Goal: Task Accomplishment & Management: Use online tool/utility

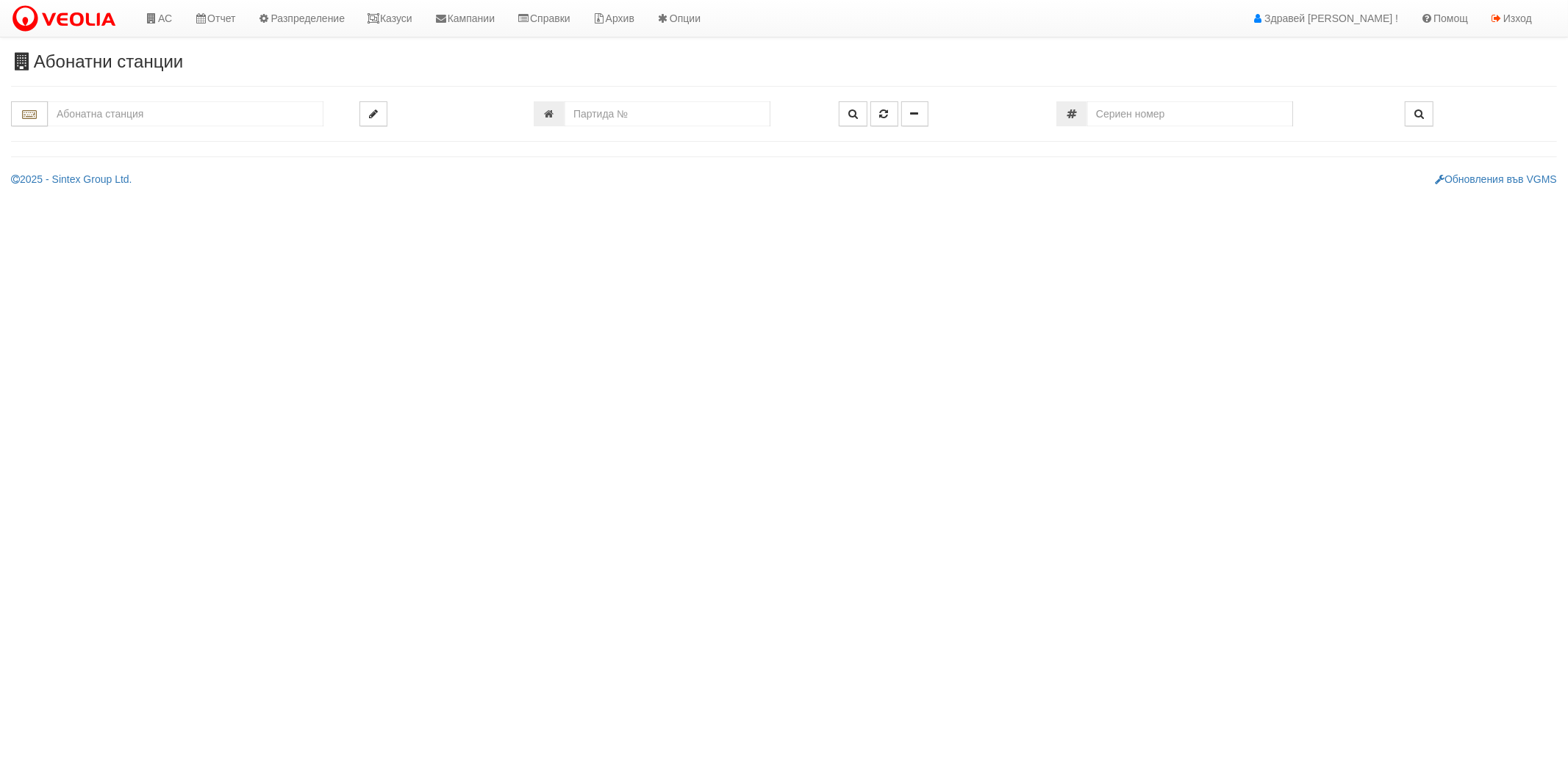
click at [199, 116] on input "text" at bounding box center [186, 113] width 276 height 25
click at [192, 137] on div "225/1 - Вл. Варненчик - "ВЕОЛИЯ"" at bounding box center [185, 137] width 271 height 17
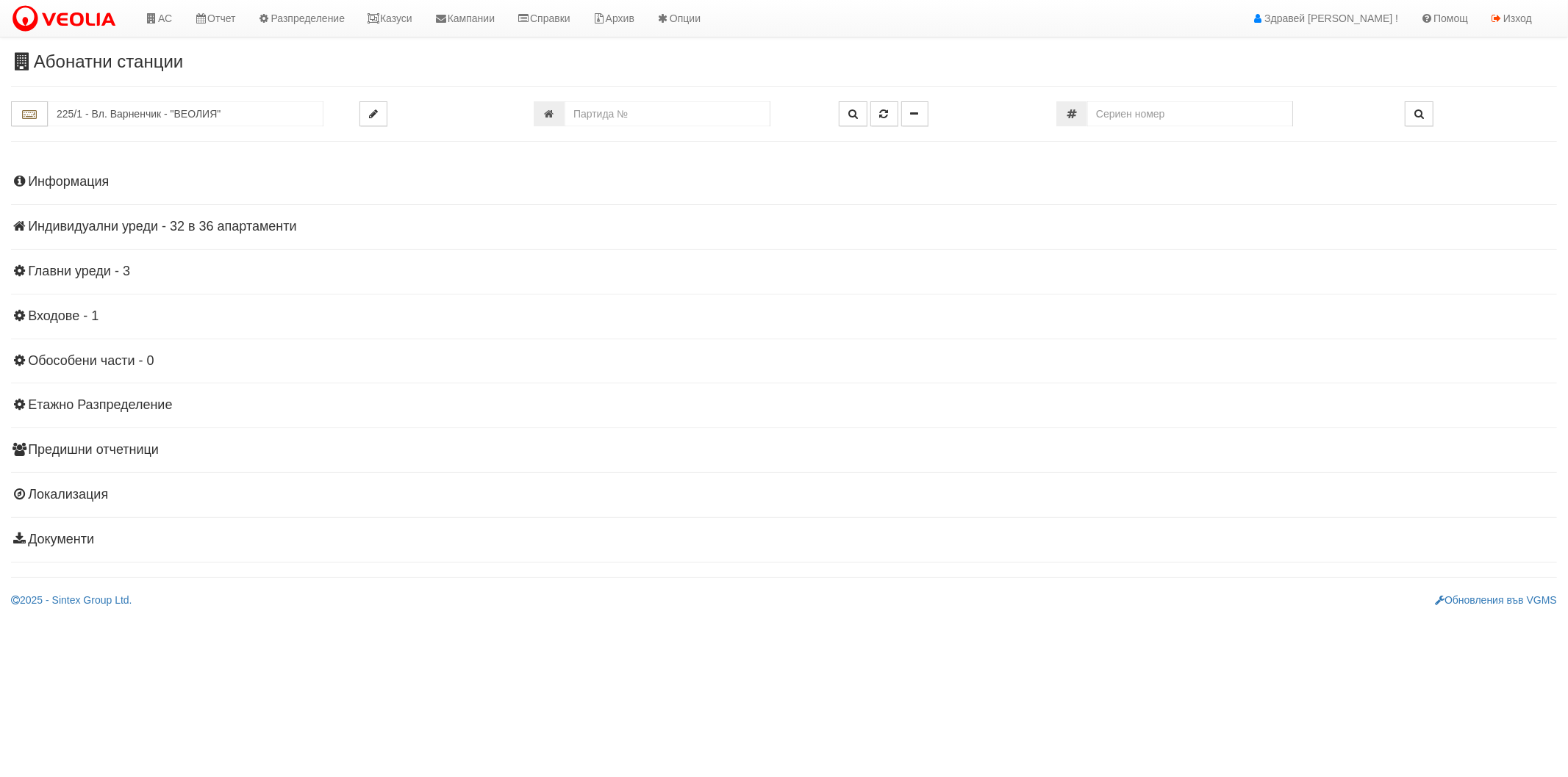
click at [166, 224] on h4 "Индивидуални уреди - 32 в 36 апартаменти" at bounding box center [784, 227] width 1546 height 15
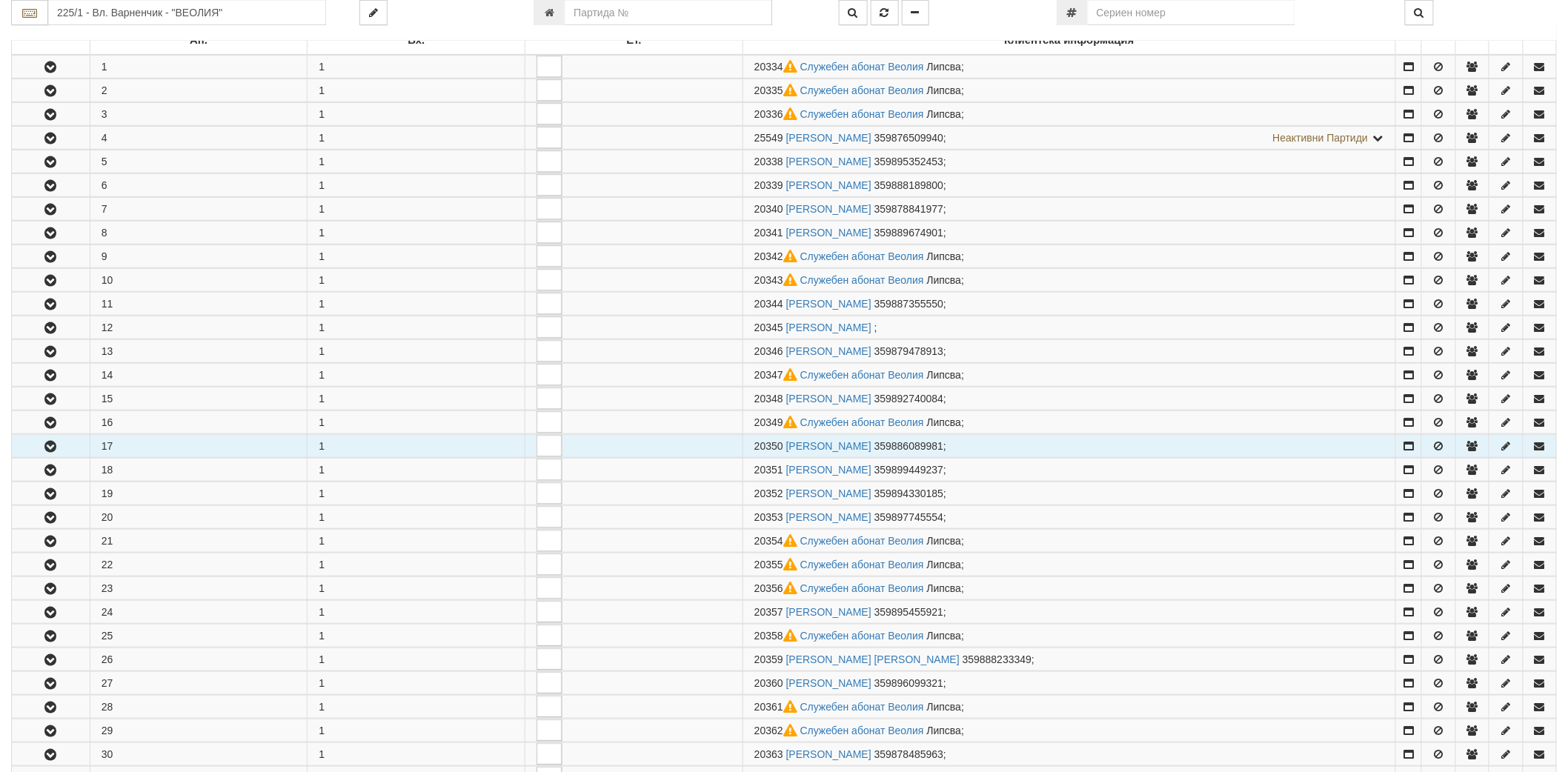
scroll to position [412, 0]
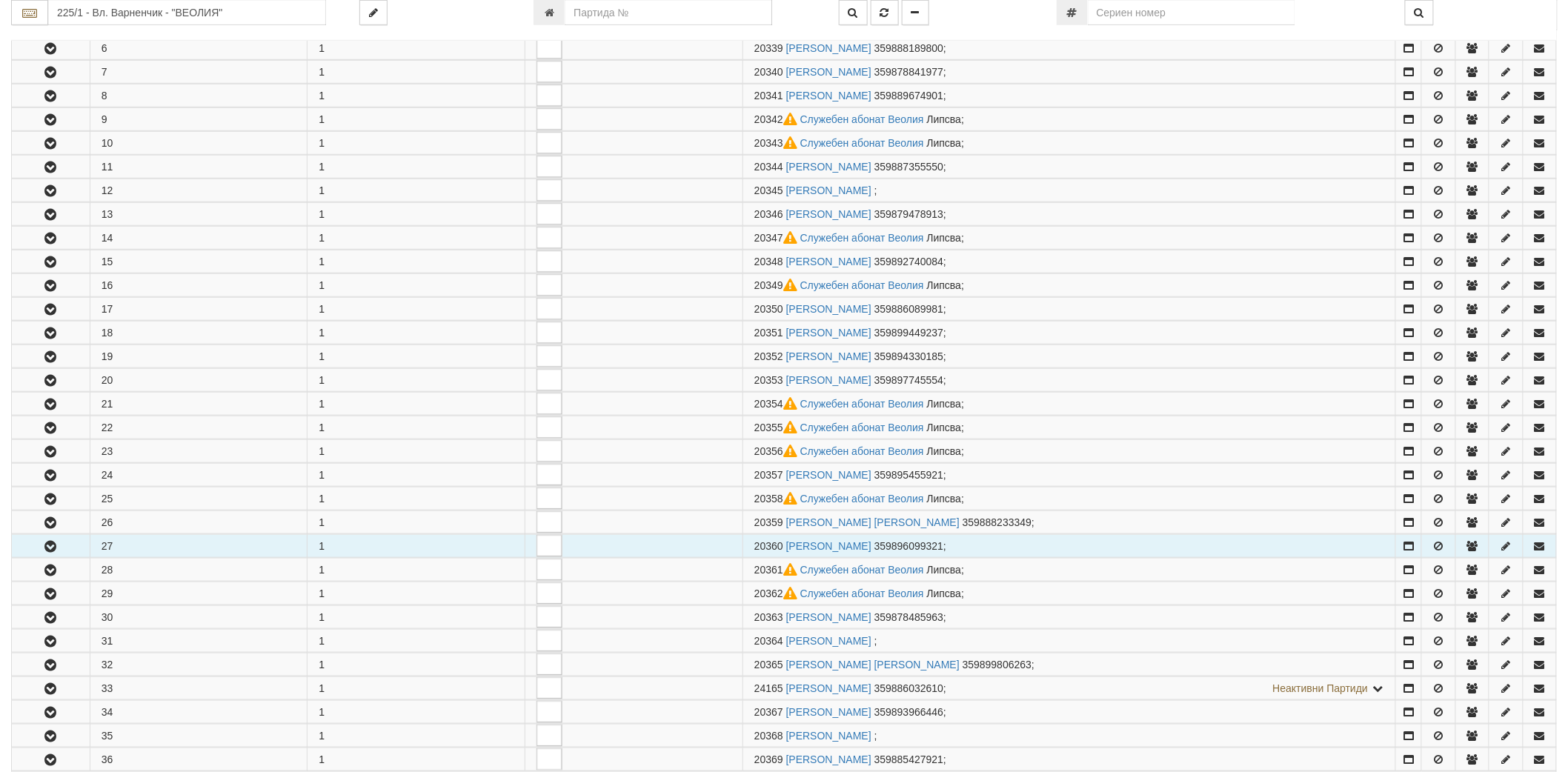
click at [45, 548] on icon "button" at bounding box center [50, 546] width 18 height 11
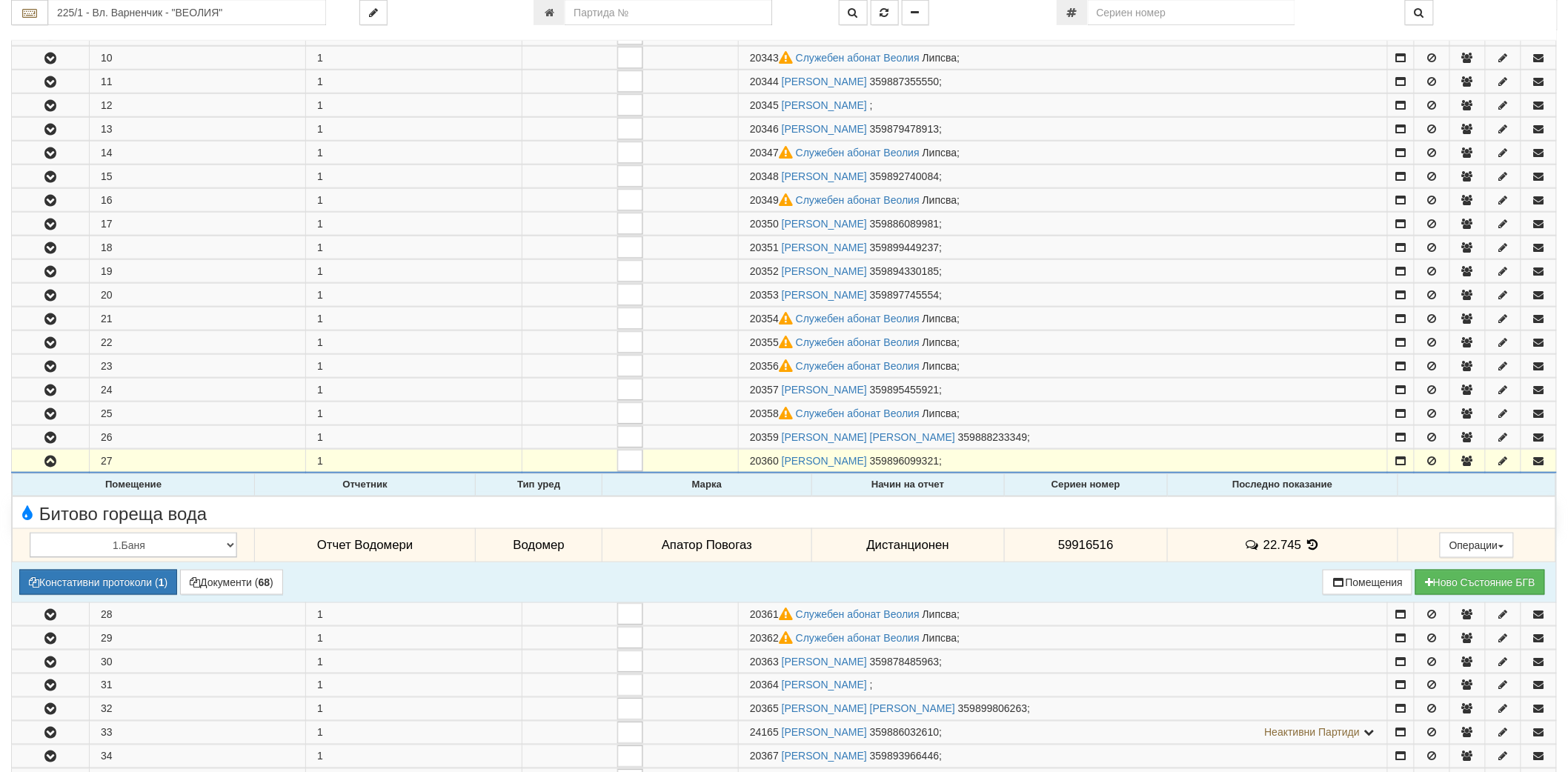
scroll to position [575, 0]
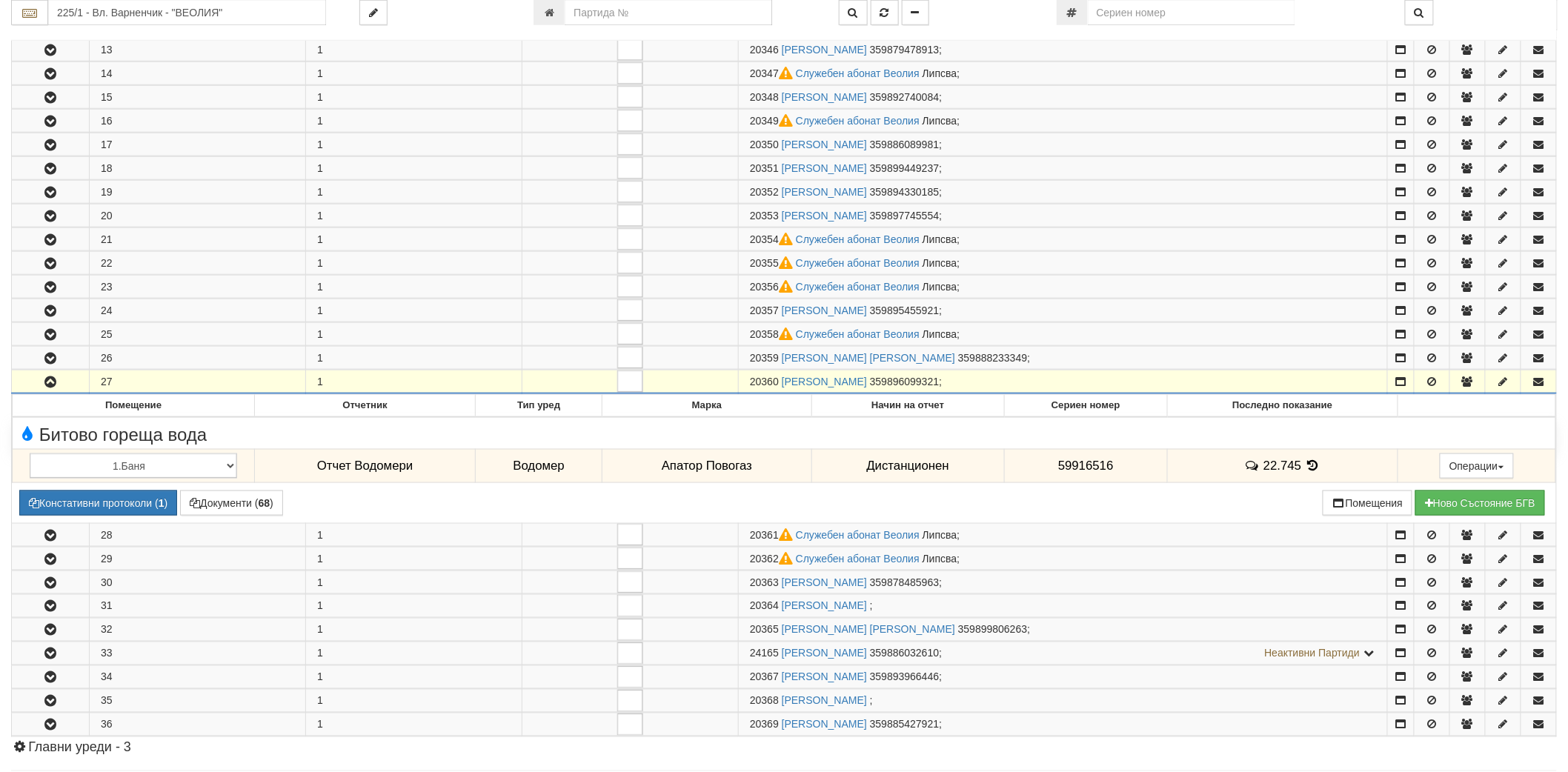
drag, startPoint x: 747, startPoint y: 383, endPoint x: 778, endPoint y: 384, distance: 31.0
click at [778, 384] on td "20360 [PERSON_NAME] 359896099321 ;" at bounding box center [1063, 382] width 649 height 24
copy span "20360"
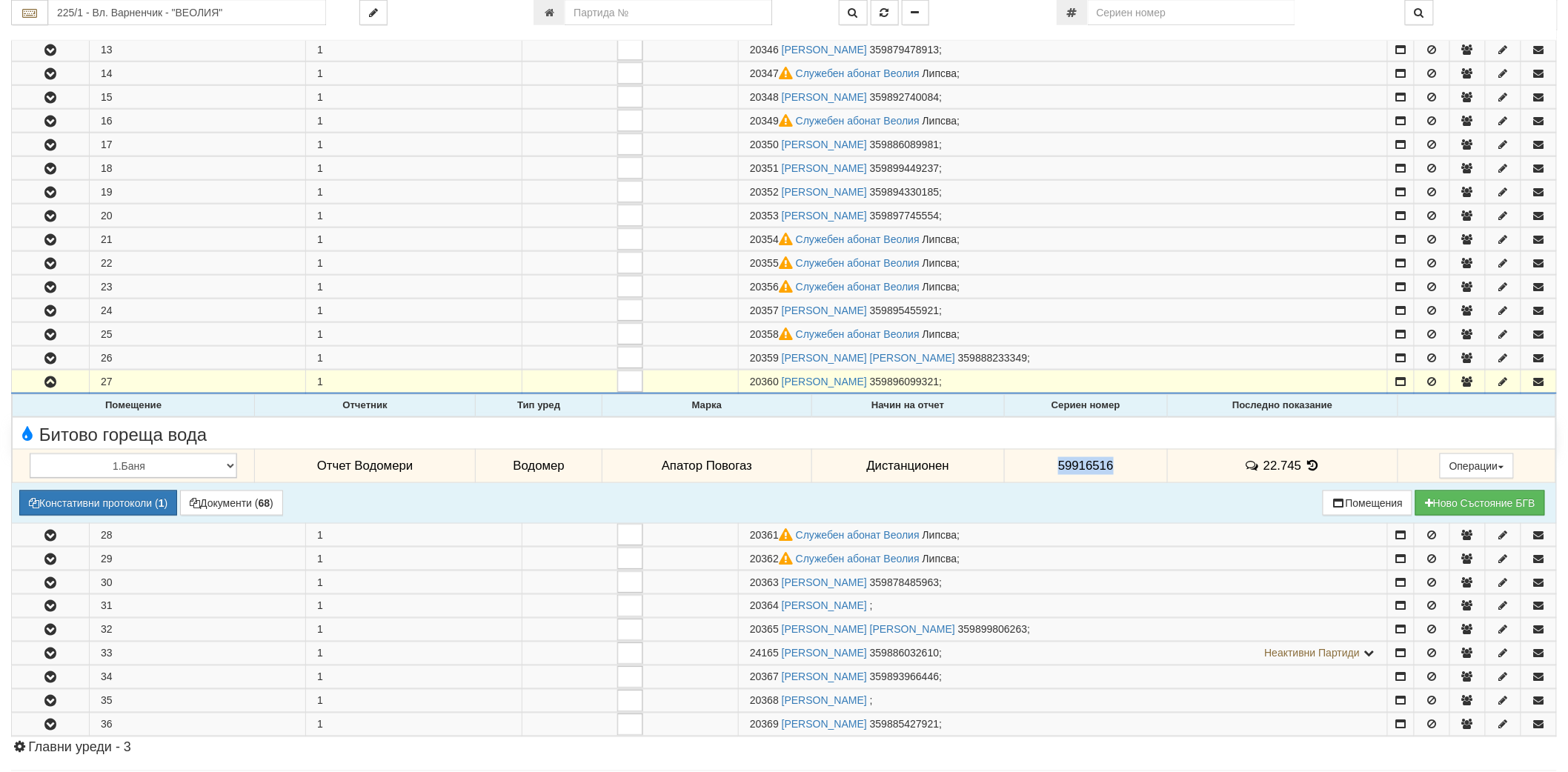
drag, startPoint x: 1055, startPoint y: 472, endPoint x: 1116, endPoint y: 468, distance: 61.1
click at [1116, 468] on td "59916516" at bounding box center [1086, 466] width 163 height 34
copy span "59916516"
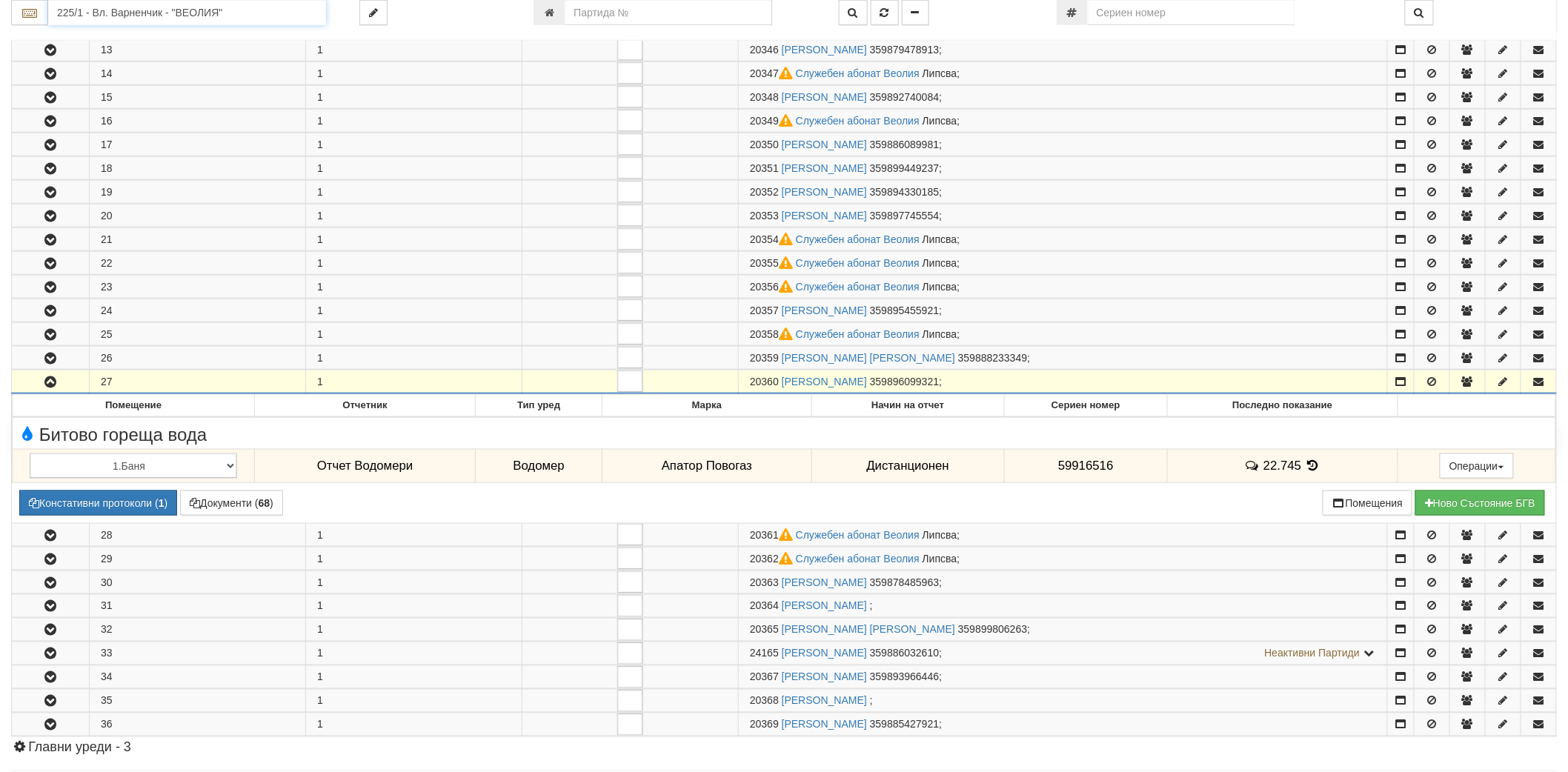
click at [230, 22] on input "225/1 - Вл. Варненчик - "ВЕОЛИЯ"" at bounding box center [188, 12] width 278 height 26
click at [115, 120] on div "134/6 - Младост - "ВЕОЛИЯ"" at bounding box center [187, 122] width 273 height 17
type input "134/6 - Младост - "ВЕОЛИЯ""
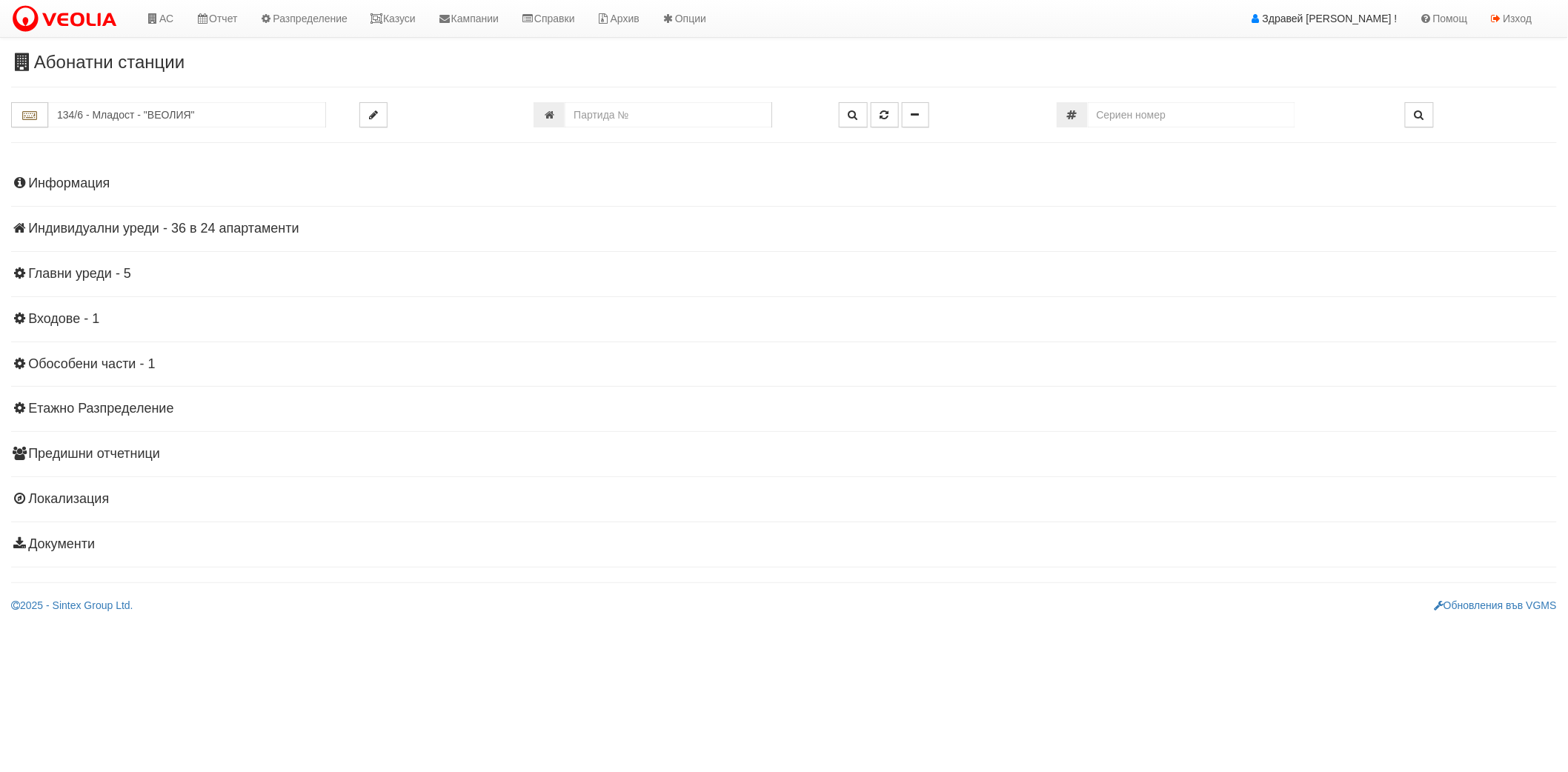
scroll to position [0, 0]
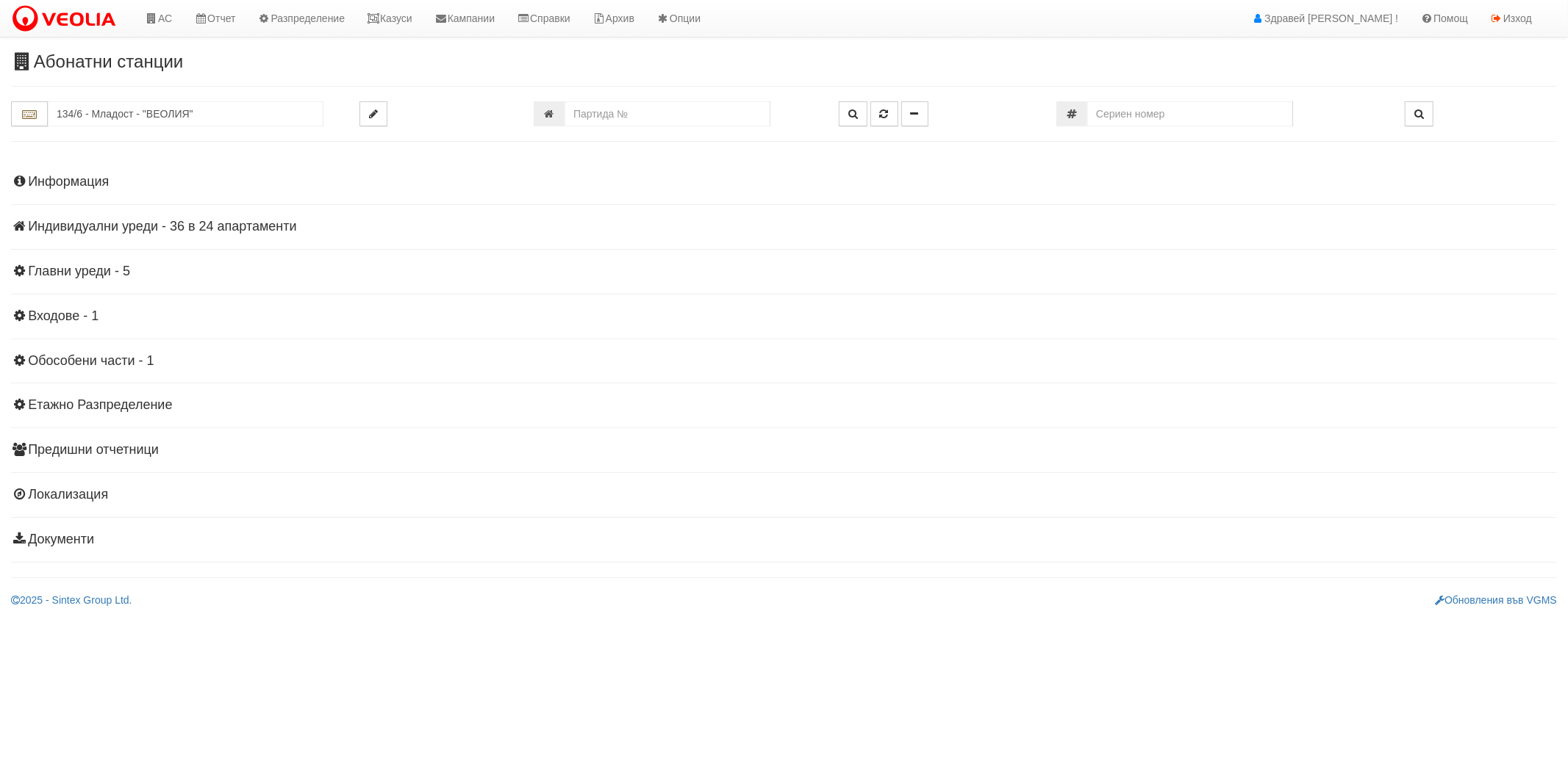
click at [154, 225] on h4 "Индивидуални уреди - 36 в 24 апартаменти" at bounding box center [784, 227] width 1546 height 15
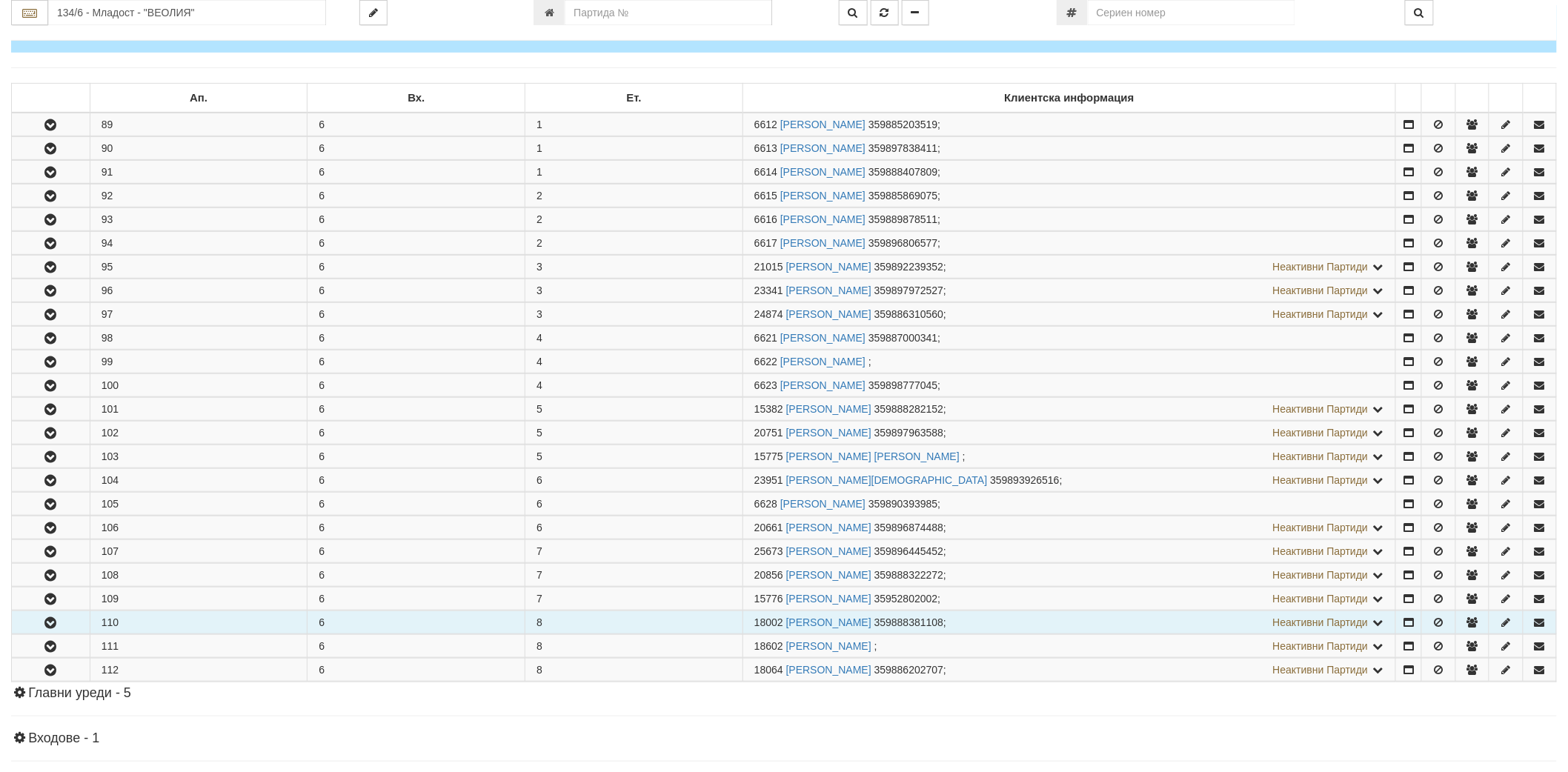
scroll to position [412, 0]
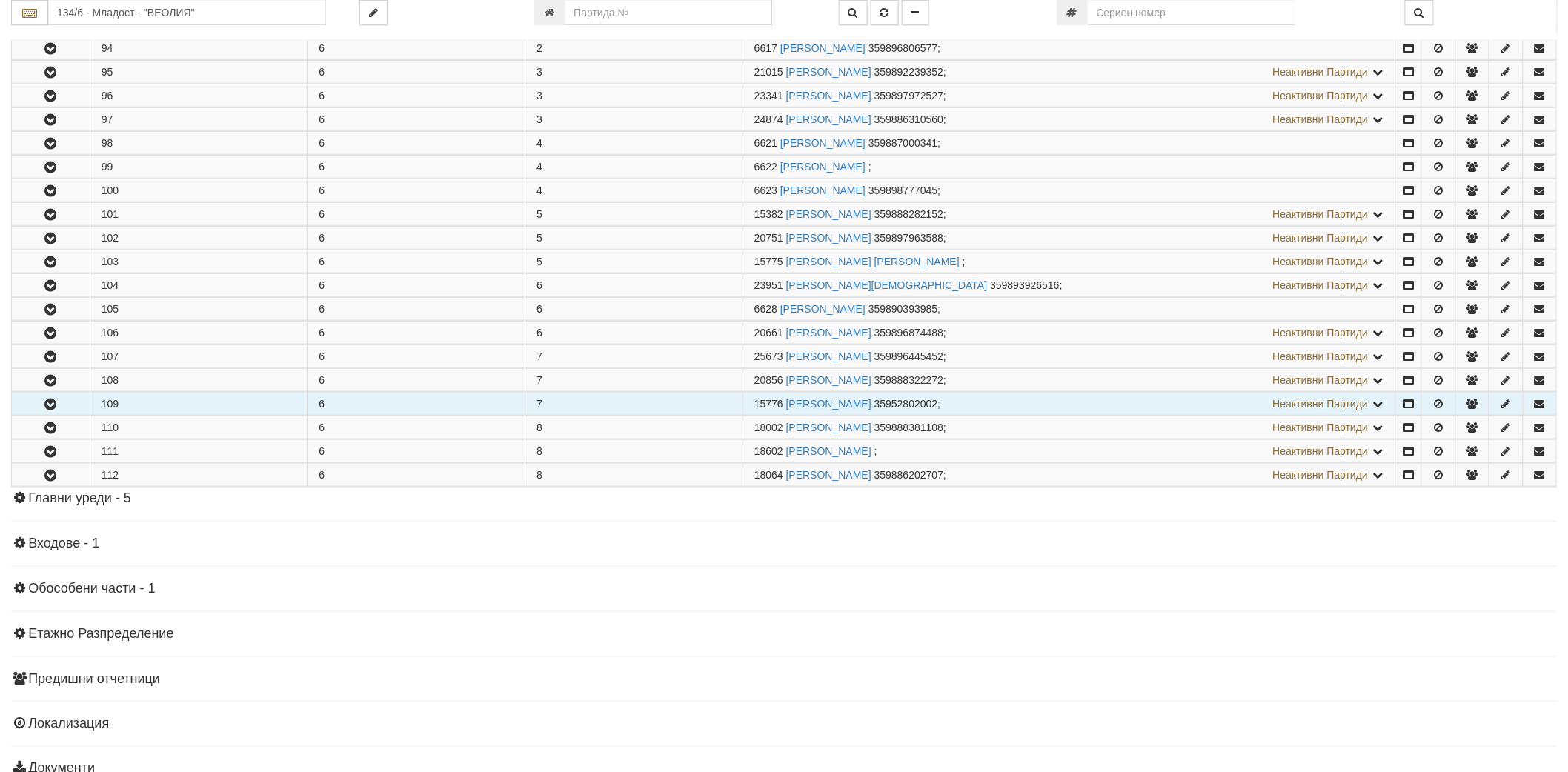
click at [54, 408] on icon "button" at bounding box center [50, 404] width 18 height 11
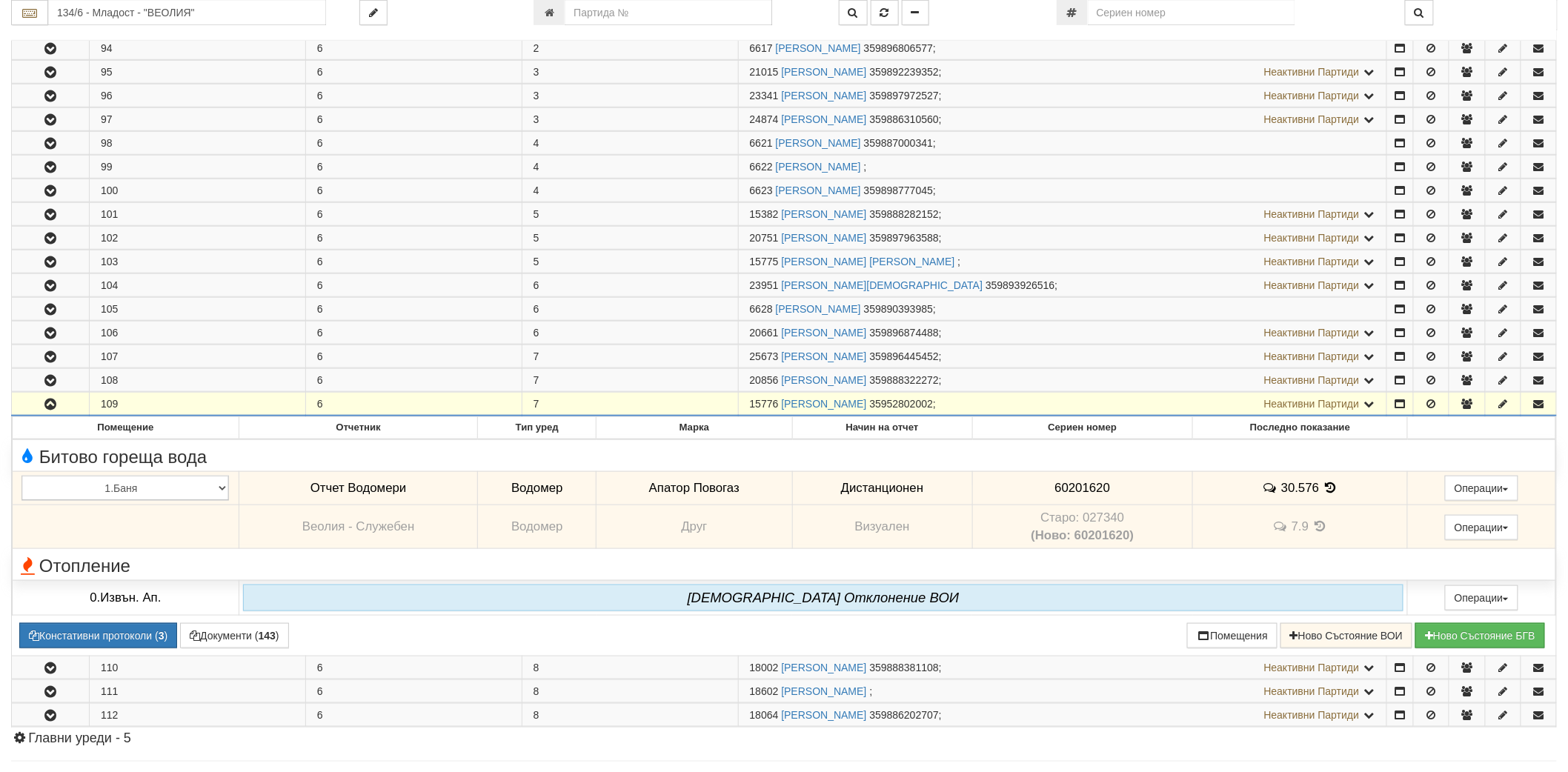
drag, startPoint x: 744, startPoint y: 407, endPoint x: 776, endPoint y: 410, distance: 32.1
click at [776, 410] on td "15776 [PERSON_NAME] 35952802002 ; Неактивни Партиди 6632 [PERSON_NAME]" at bounding box center [1063, 404] width 649 height 24
copy span "15776"
click at [802, 405] on link "[PERSON_NAME]" at bounding box center [824, 403] width 86 height 12
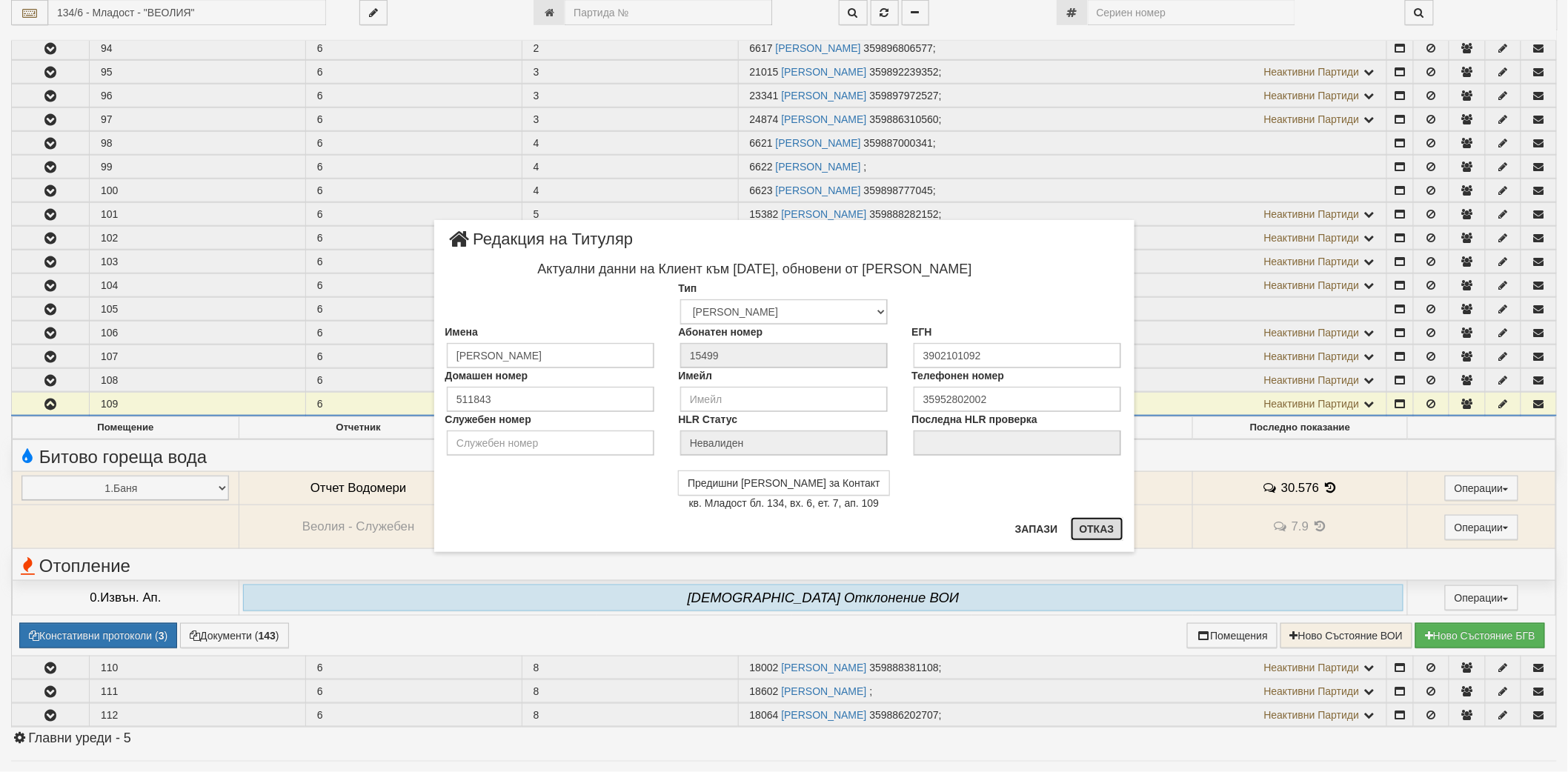
click at [1110, 523] on button "Отказ" at bounding box center [1097, 528] width 53 height 24
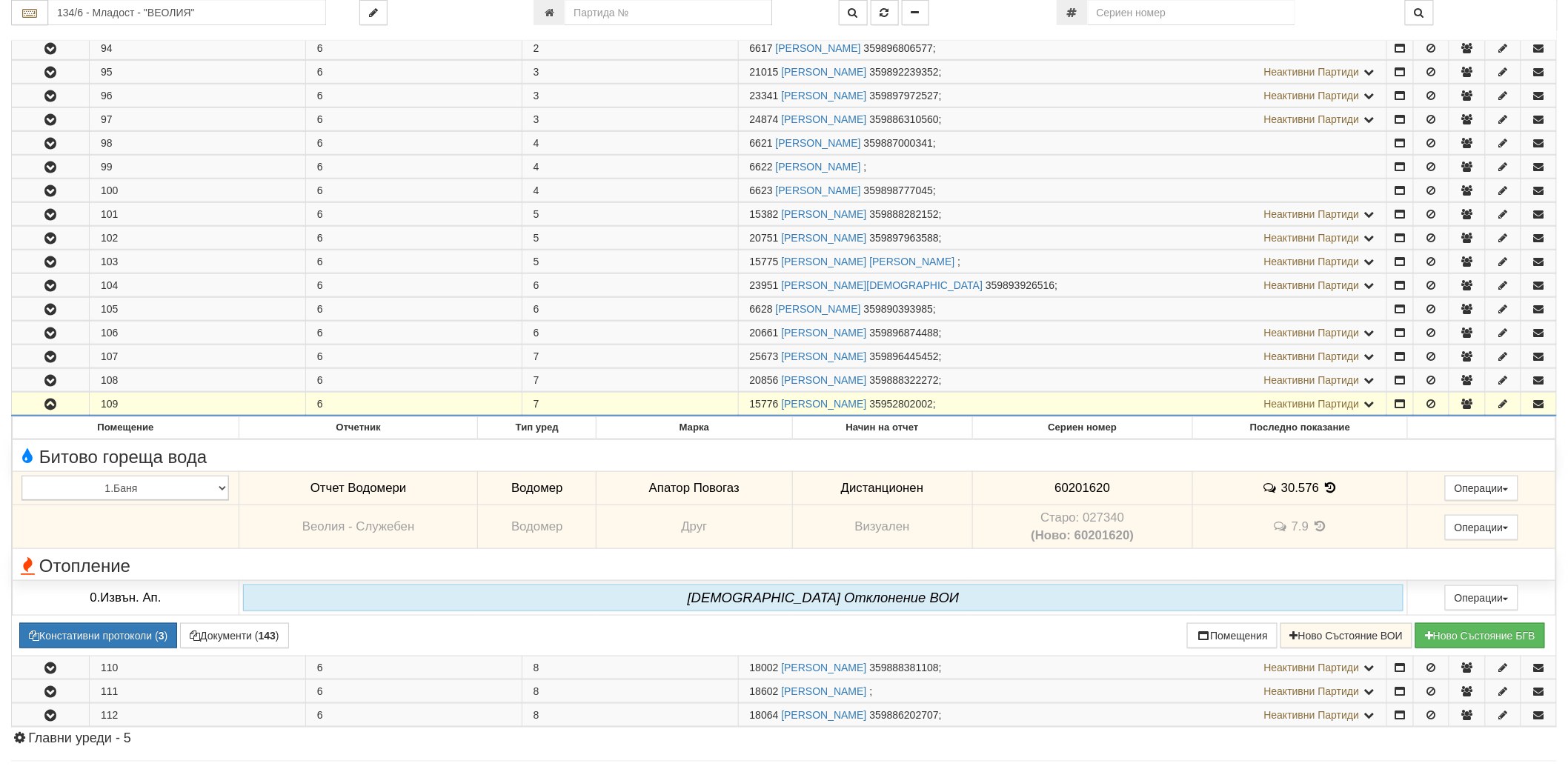
drag, startPoint x: 754, startPoint y: 406, endPoint x: 776, endPoint y: 406, distance: 22.0
click at [776, 406] on td "15776 [PERSON_NAME] 35952802002 ; Неактивни Партиди 6632 [PERSON_NAME]" at bounding box center [1063, 404] width 649 height 24
copy span "15776"
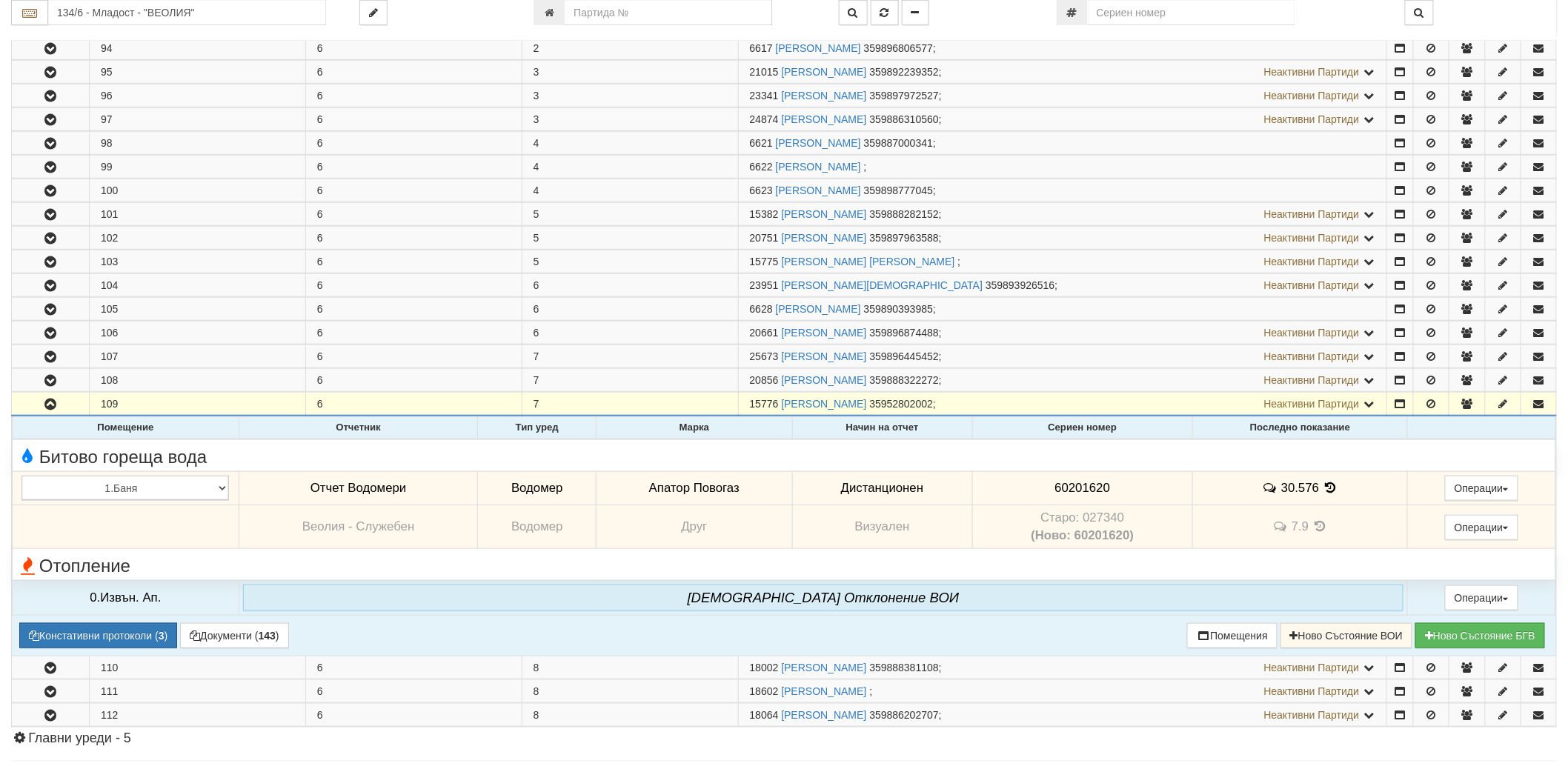
drag, startPoint x: 1047, startPoint y: 492, endPoint x: 959, endPoint y: 493, distance: 88.0
click at [959, 493] on tr "1.Баня 2.Кухня 3.Тоалетна 4.Всекидневна 5.Спалня 1 6.Спалня 2 7.Коридор 8.Терас…" at bounding box center [784, 488] width 1543 height 34
copy tr "Дистанционен 60201620"
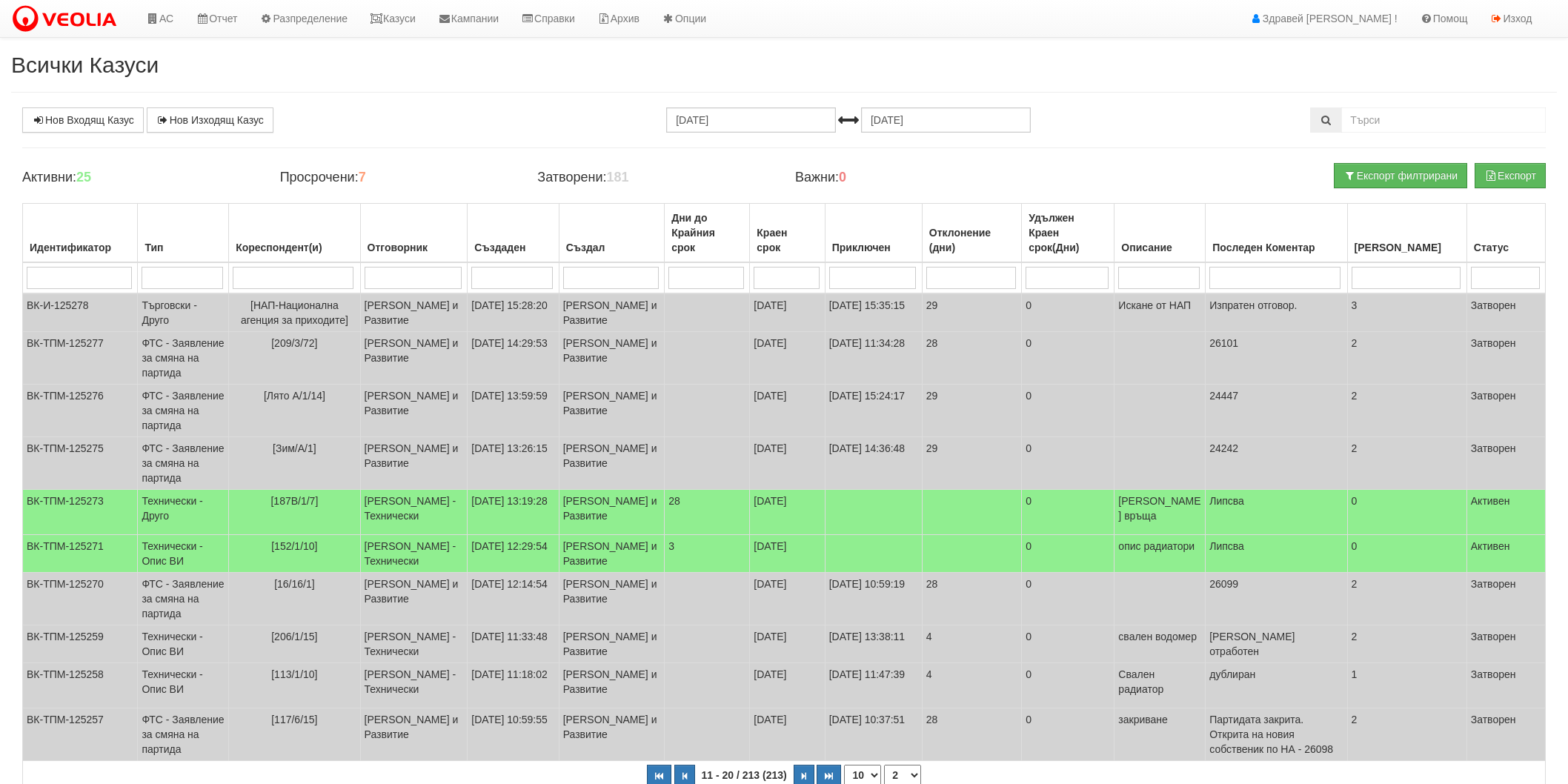
select select "2"
click at [179, 26] on link "АС" at bounding box center [160, 18] width 49 height 37
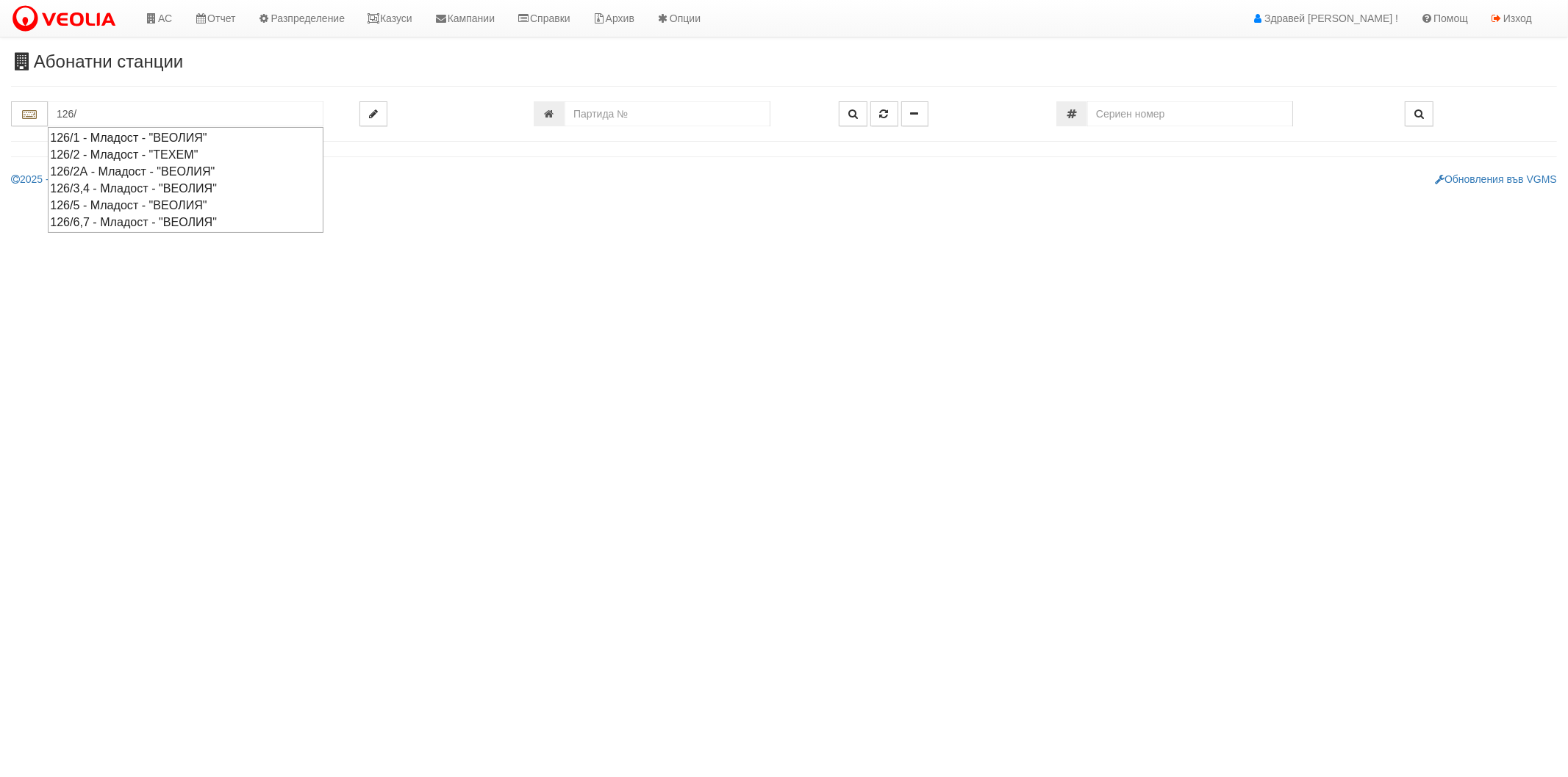
click at [128, 188] on div "126/3,4 - Младост - "ВЕОЛИЯ"" at bounding box center [185, 189] width 271 height 17
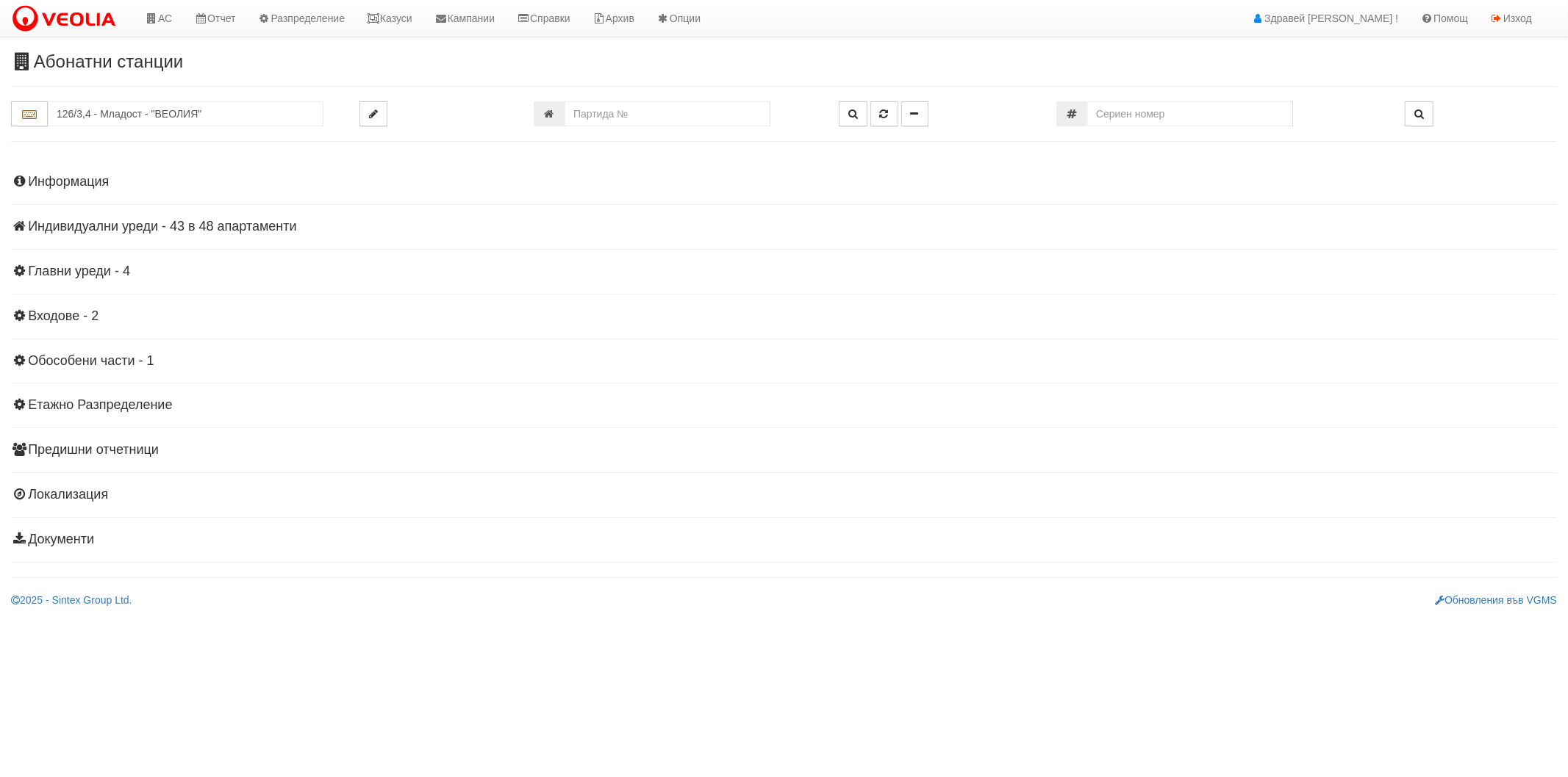
click at [180, 229] on h4 "Индивидуални уреди - 43 в 48 апартаменти" at bounding box center [784, 227] width 1546 height 15
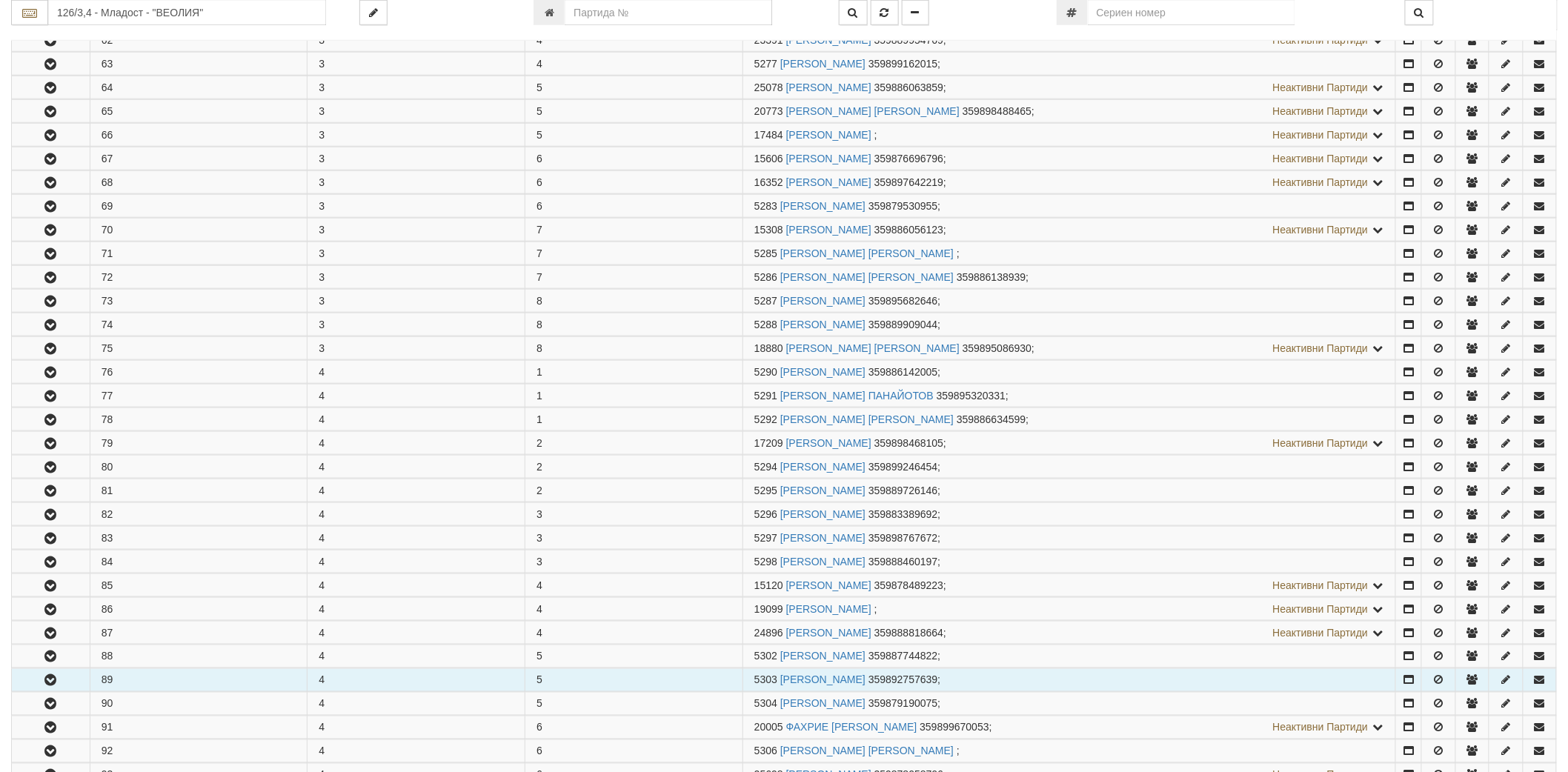
scroll to position [741, 0]
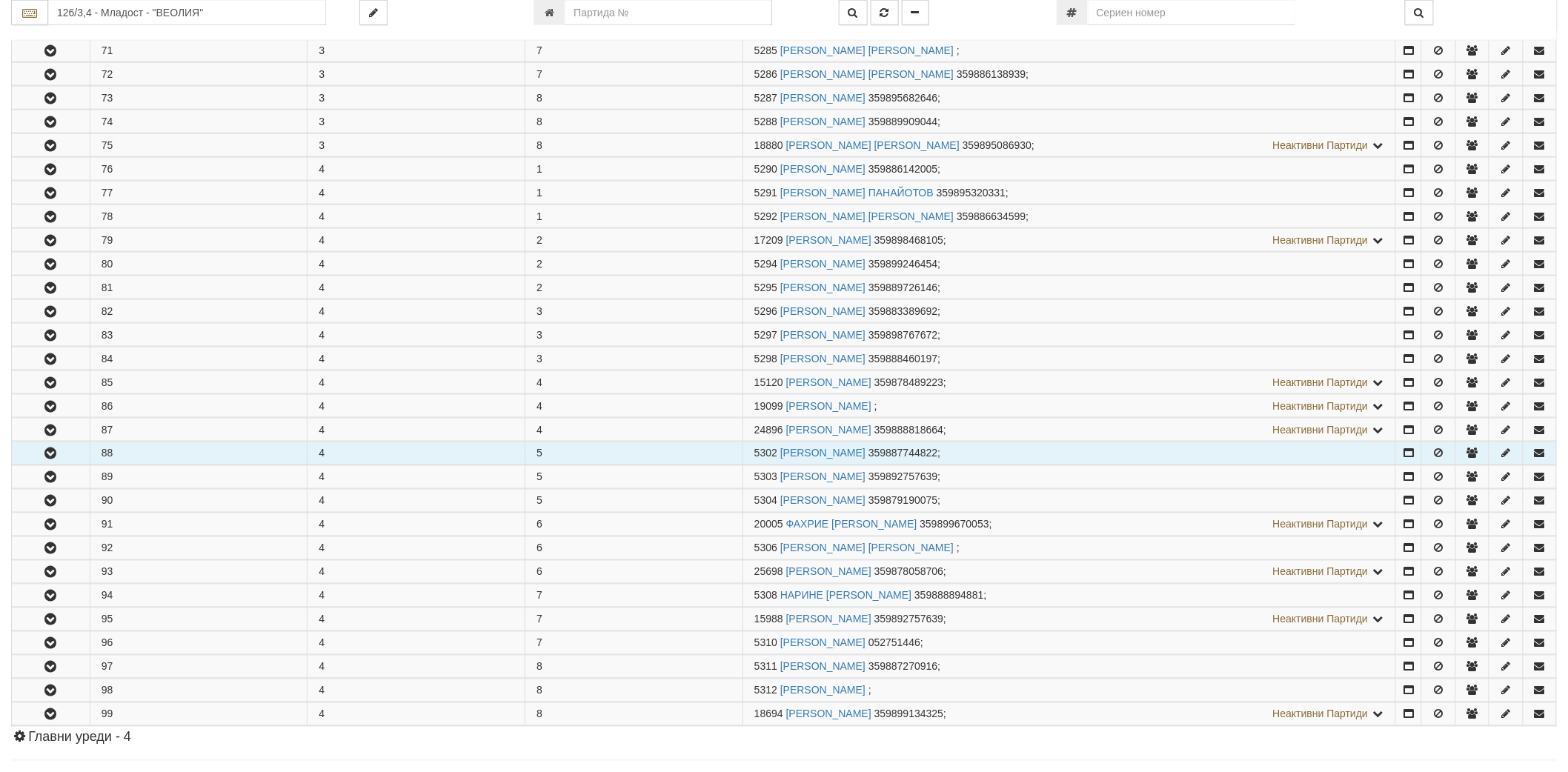
click at [44, 456] on icon "button" at bounding box center [50, 454] width 18 height 11
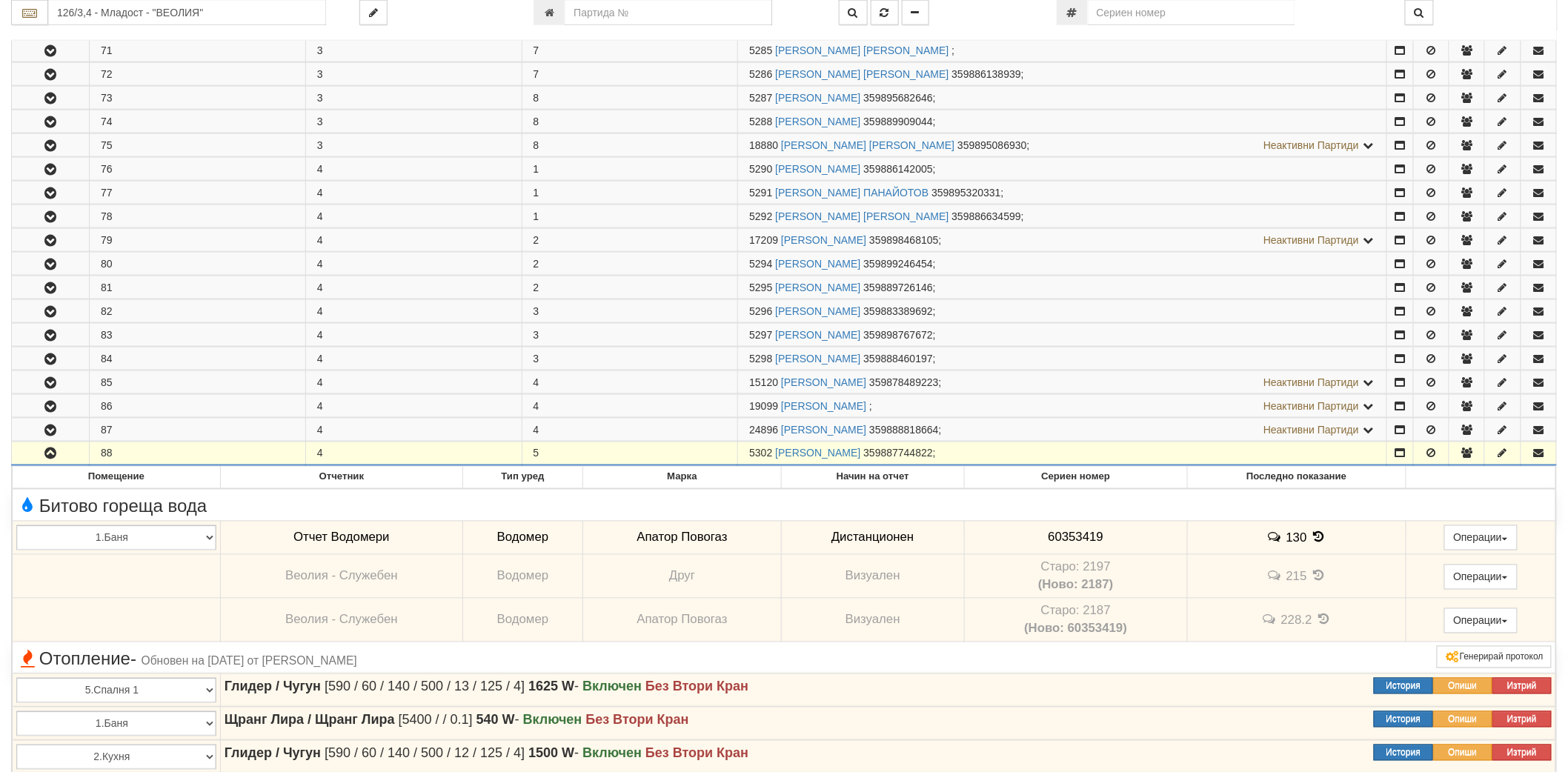
drag, startPoint x: 747, startPoint y: 458, endPoint x: 770, endPoint y: 461, distance: 23.2
click at [770, 461] on td "5302 КРАСИМИРА СТОЯНОВА ДИШЕВА 359887744822 ;" at bounding box center [1063, 453] width 649 height 24
copy span "5302"
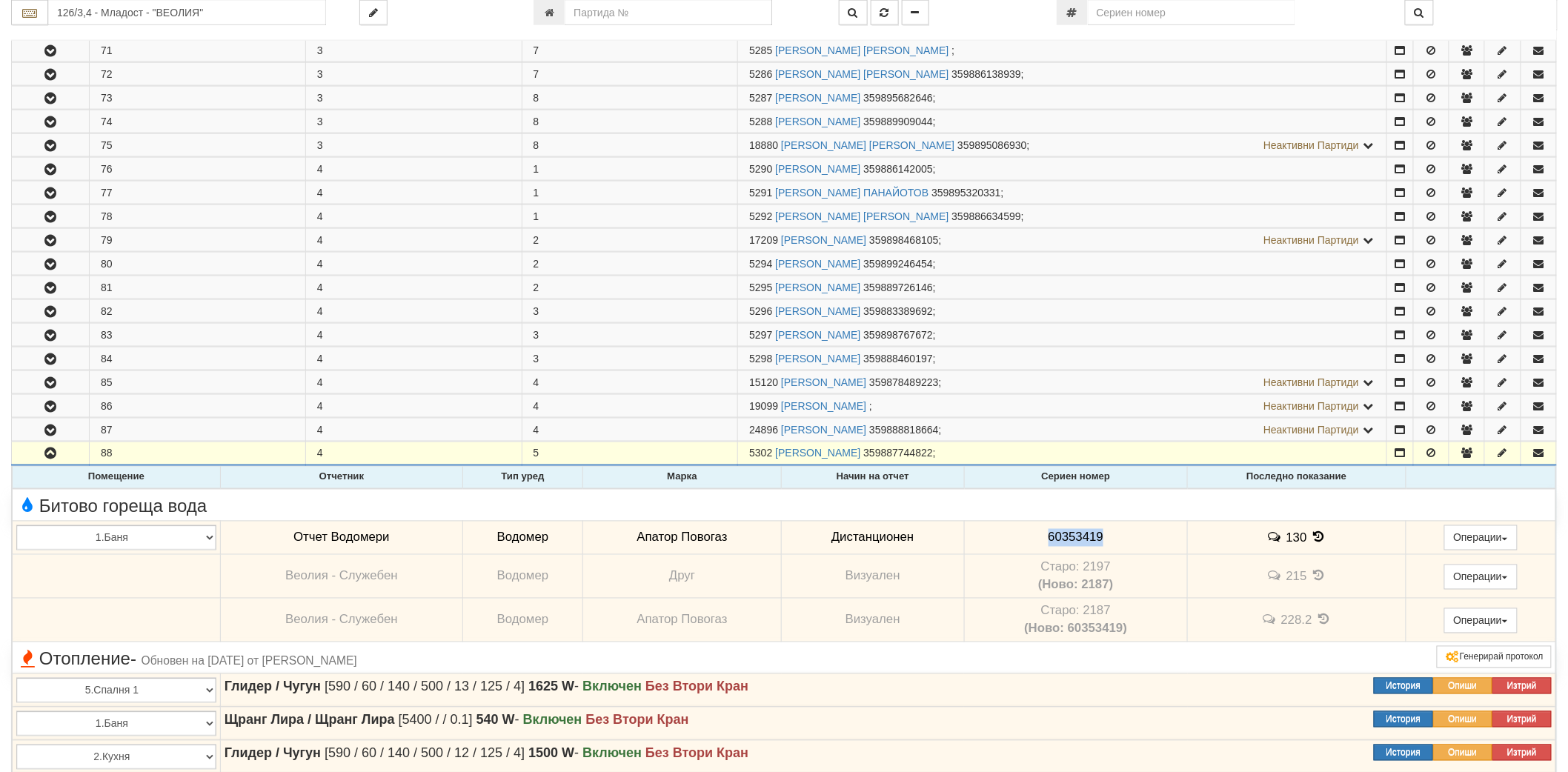
drag, startPoint x: 1039, startPoint y: 546, endPoint x: 1124, endPoint y: 541, distance: 85.1
click at [1124, 541] on td "60353419" at bounding box center [1076, 537] width 224 height 34
copy span "60353419"
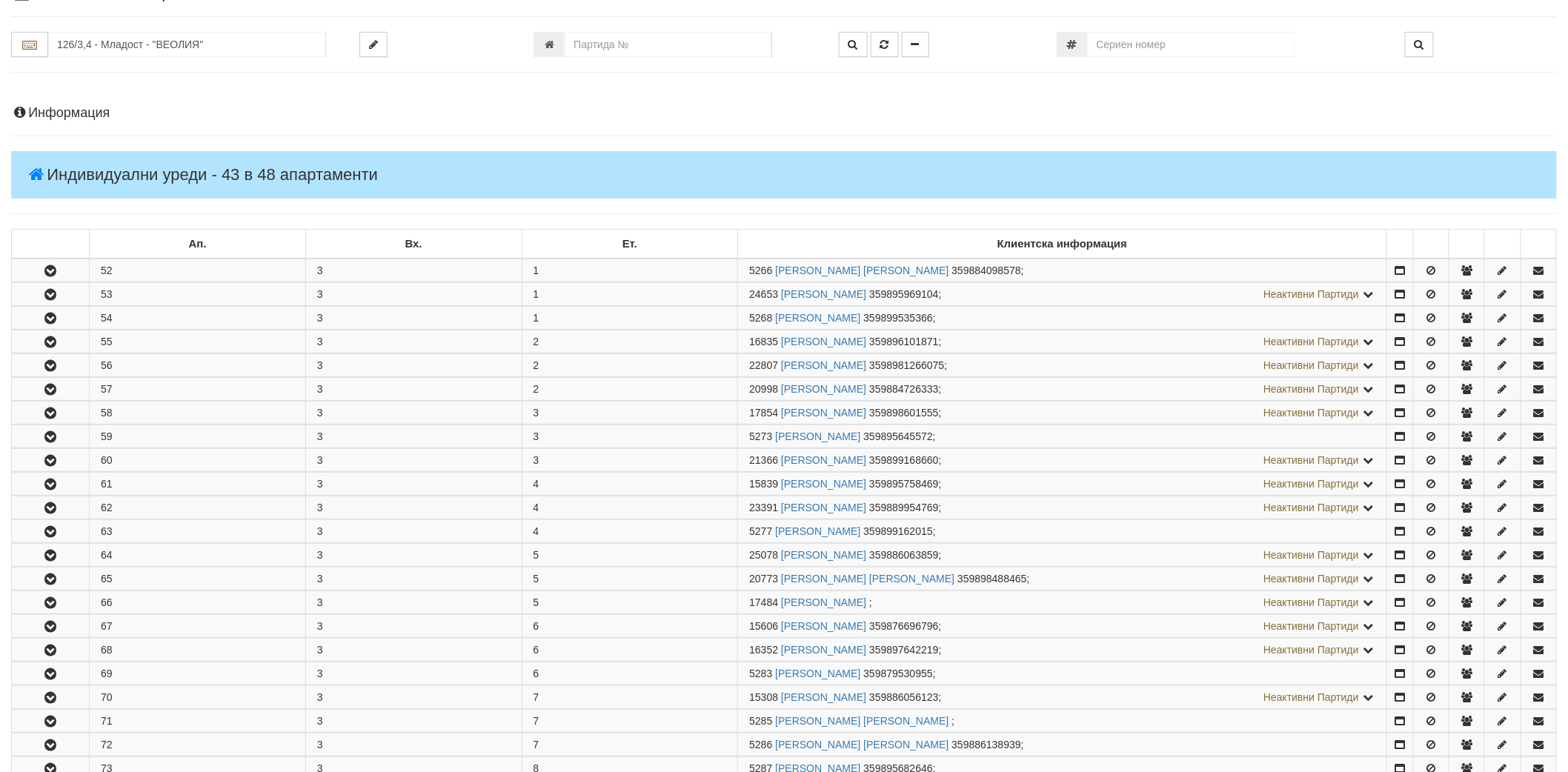
scroll to position [0, 0]
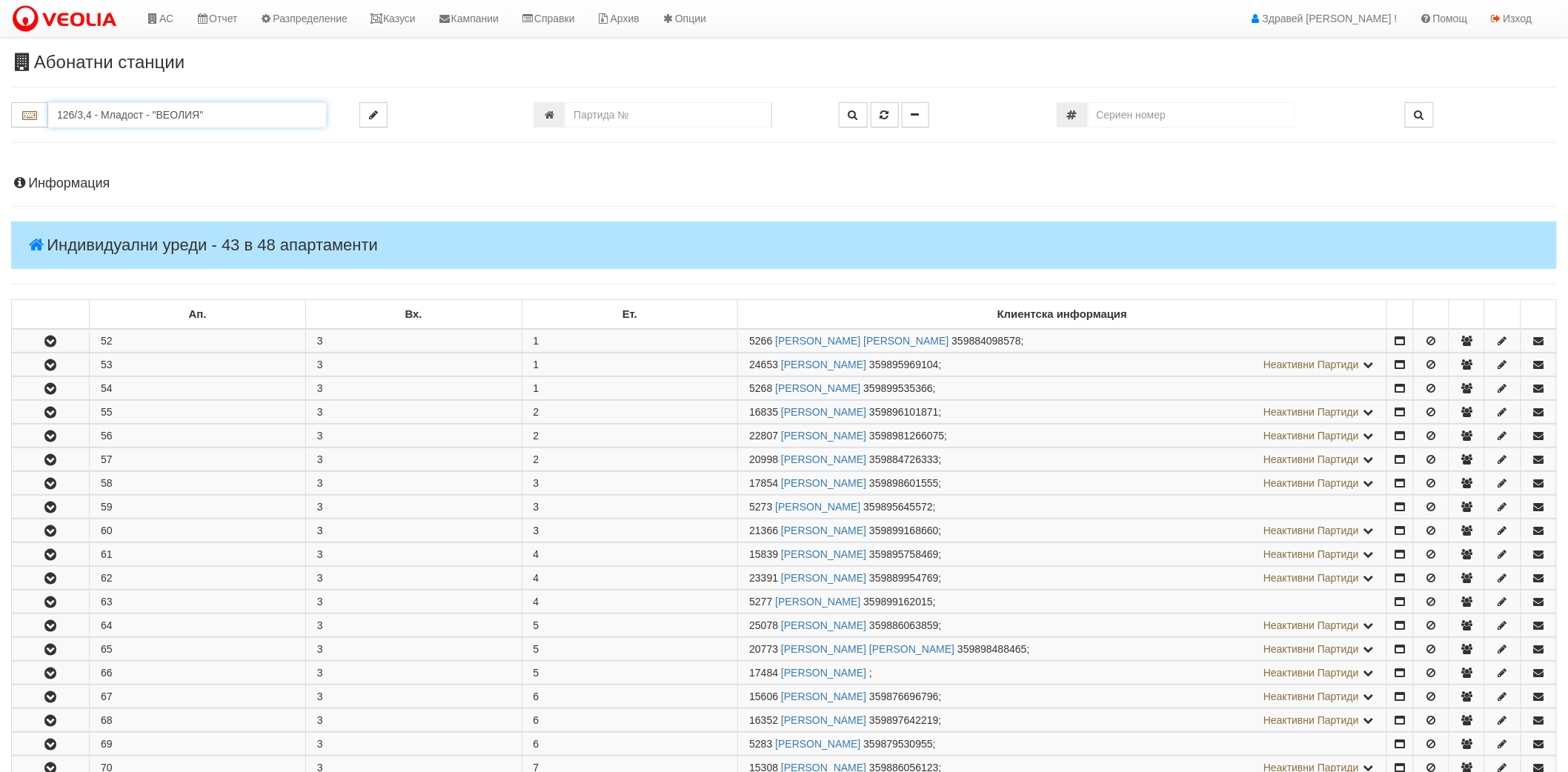
click at [71, 115] on input "126/3,4 - Младост - "ВЕОЛИЯ"" at bounding box center [188, 114] width 278 height 26
click at [106, 114] on input "130" at bounding box center [188, 114] width 278 height 26
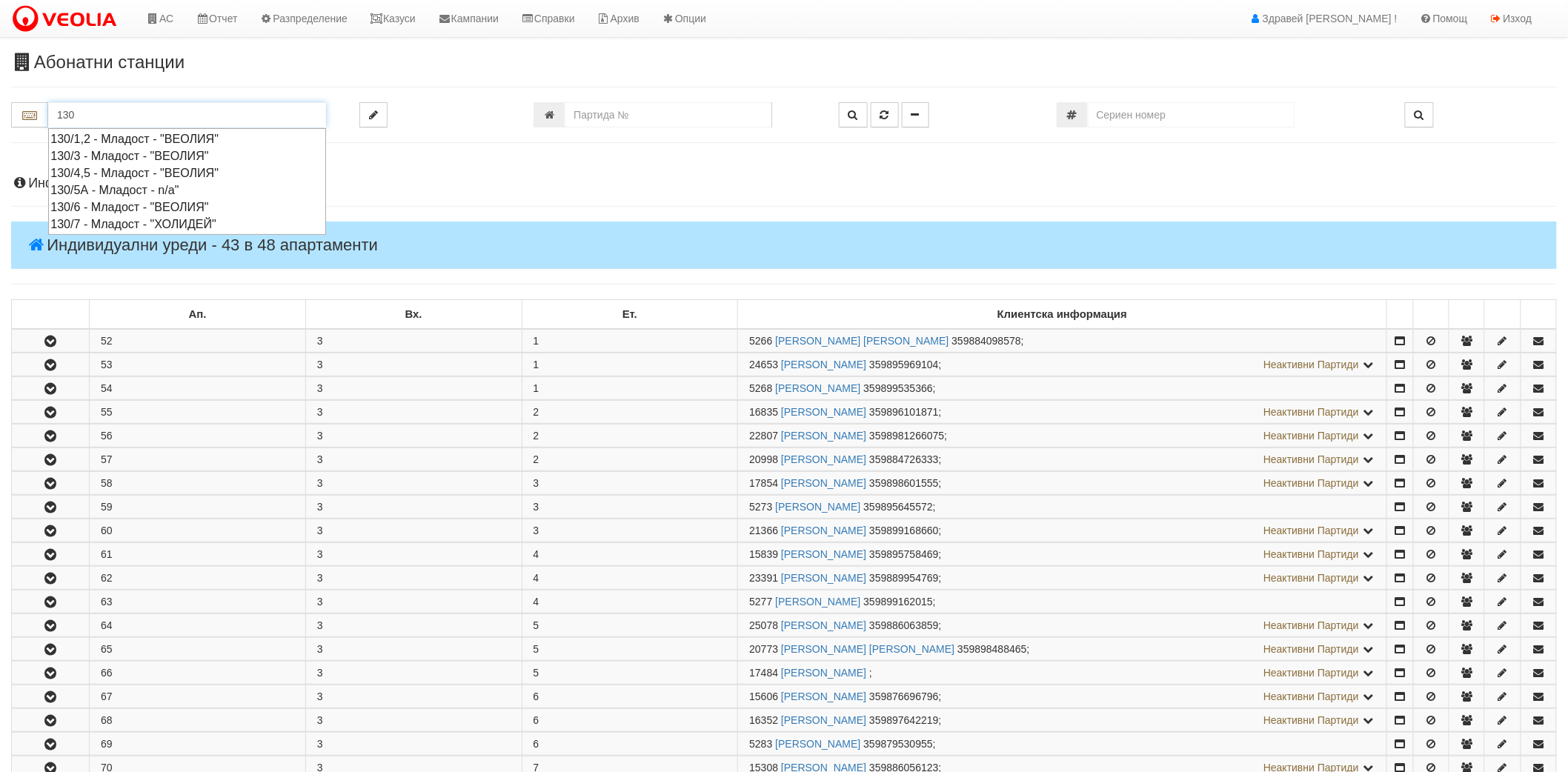
click at [102, 135] on div "130/1,2 - Младост - "ВЕОЛИЯ"" at bounding box center [187, 138] width 273 height 17
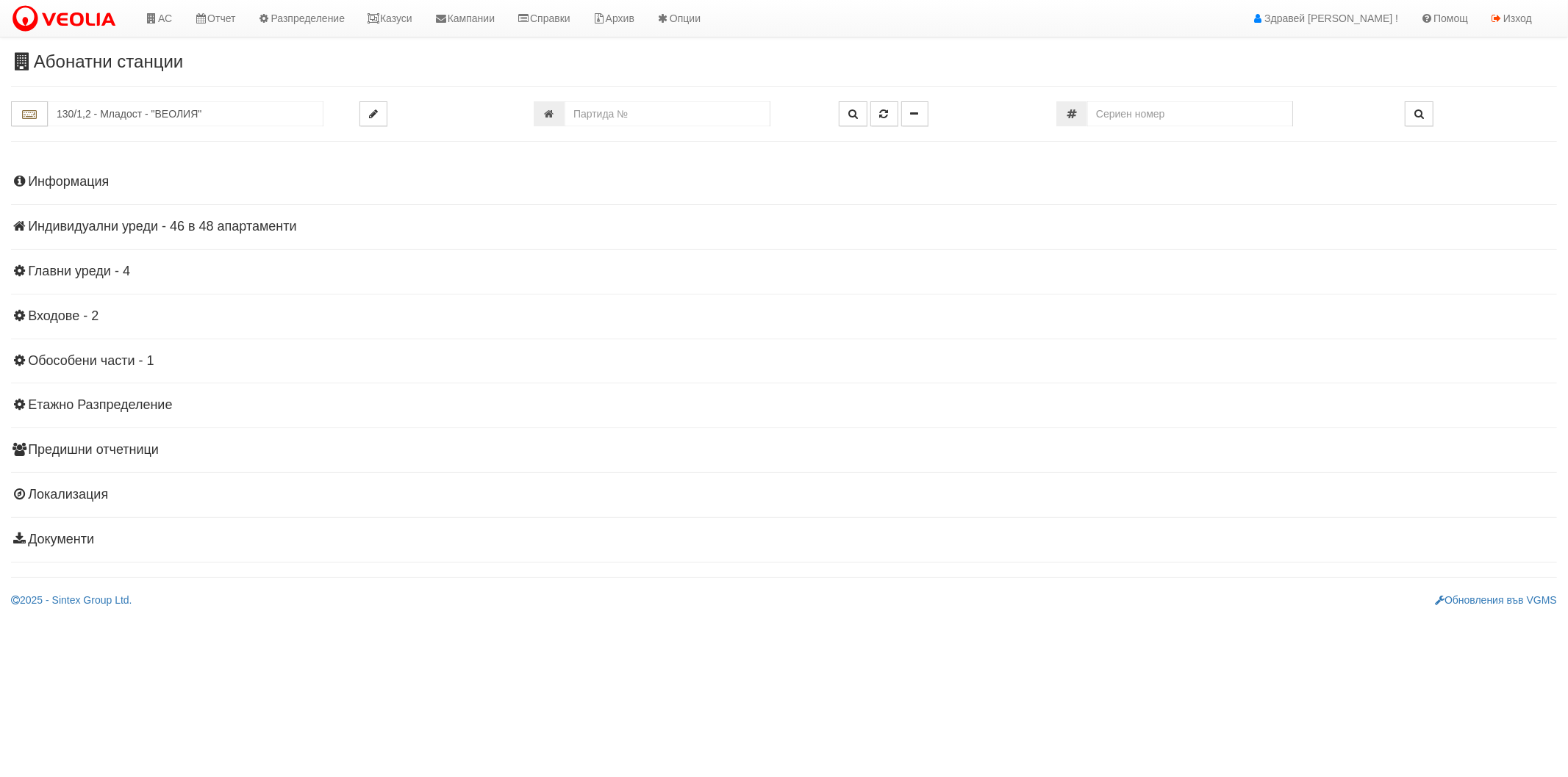
click at [103, 186] on h4 "Информация" at bounding box center [784, 182] width 1546 height 15
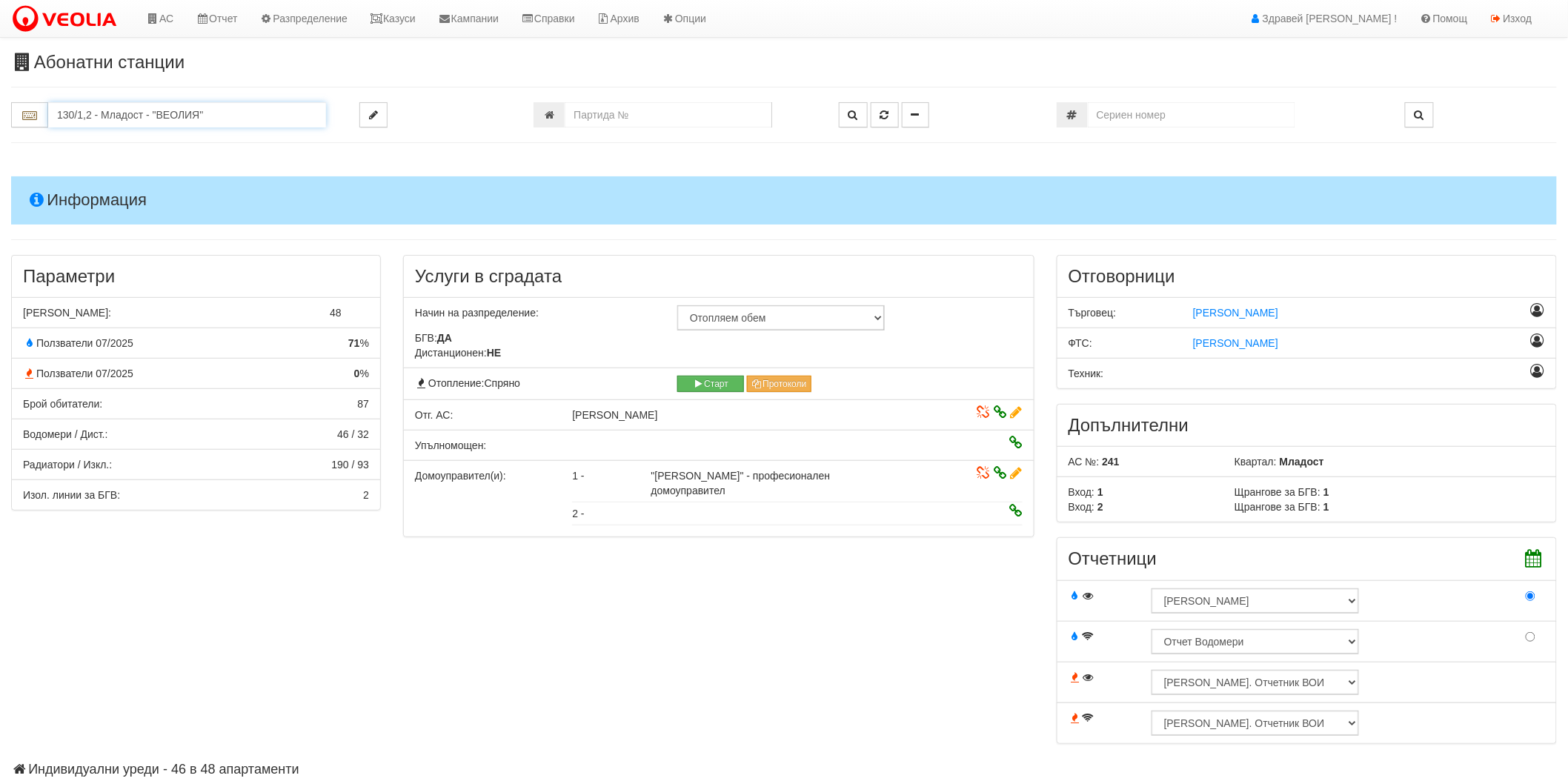
click at [164, 108] on input "130/1,2 - Младост - "ВЕОЛИЯ"" at bounding box center [188, 114] width 278 height 26
click at [163, 141] on div "119/1 - Младост - "ВЕОЛИЯ"" at bounding box center [187, 138] width 273 height 17
type input "119/1 - Младост - "ВЕОЛИЯ""
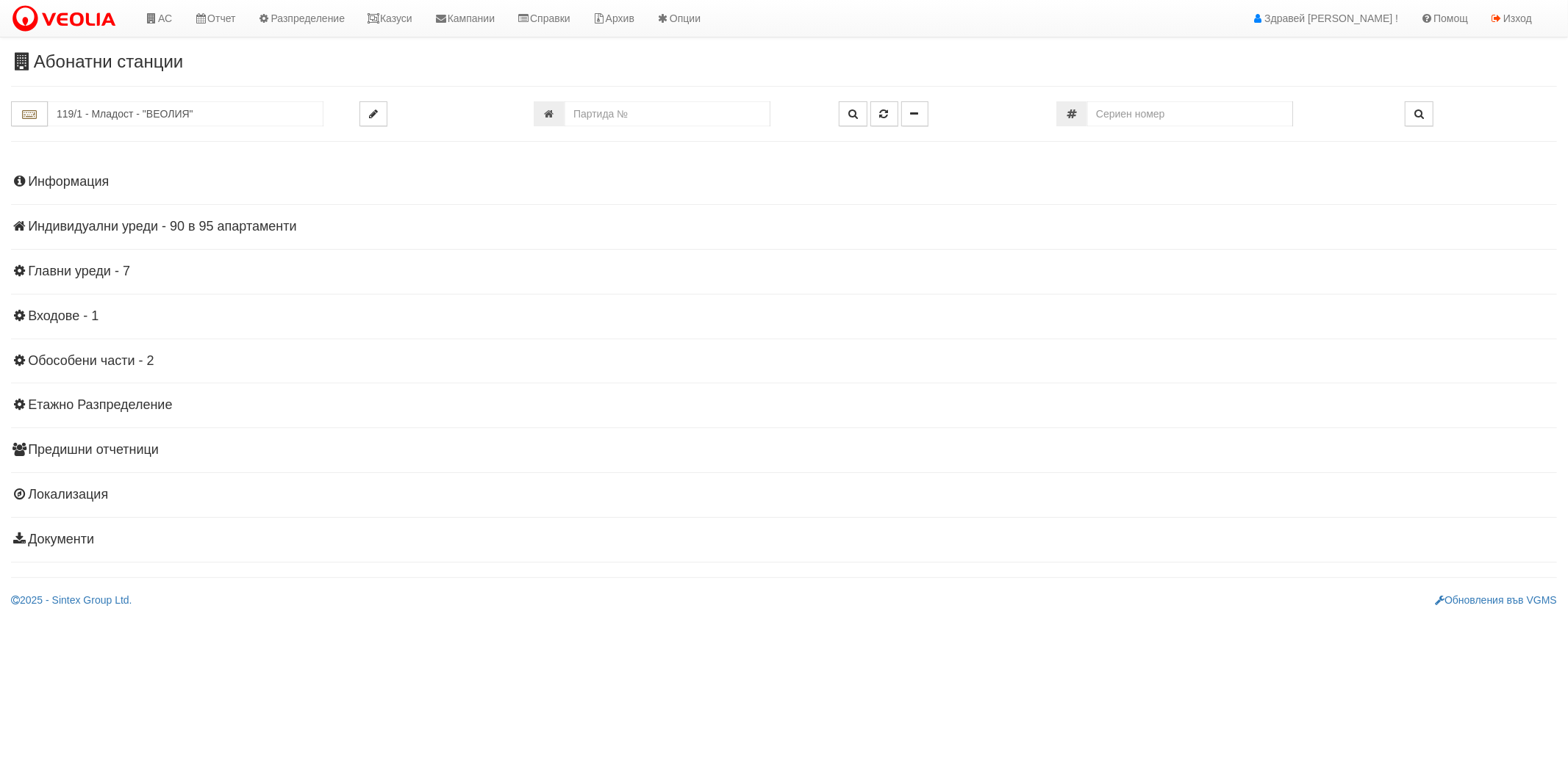
click at [184, 224] on h4 "Индивидуални уреди - 90 в 95 апартаменти" at bounding box center [784, 227] width 1546 height 15
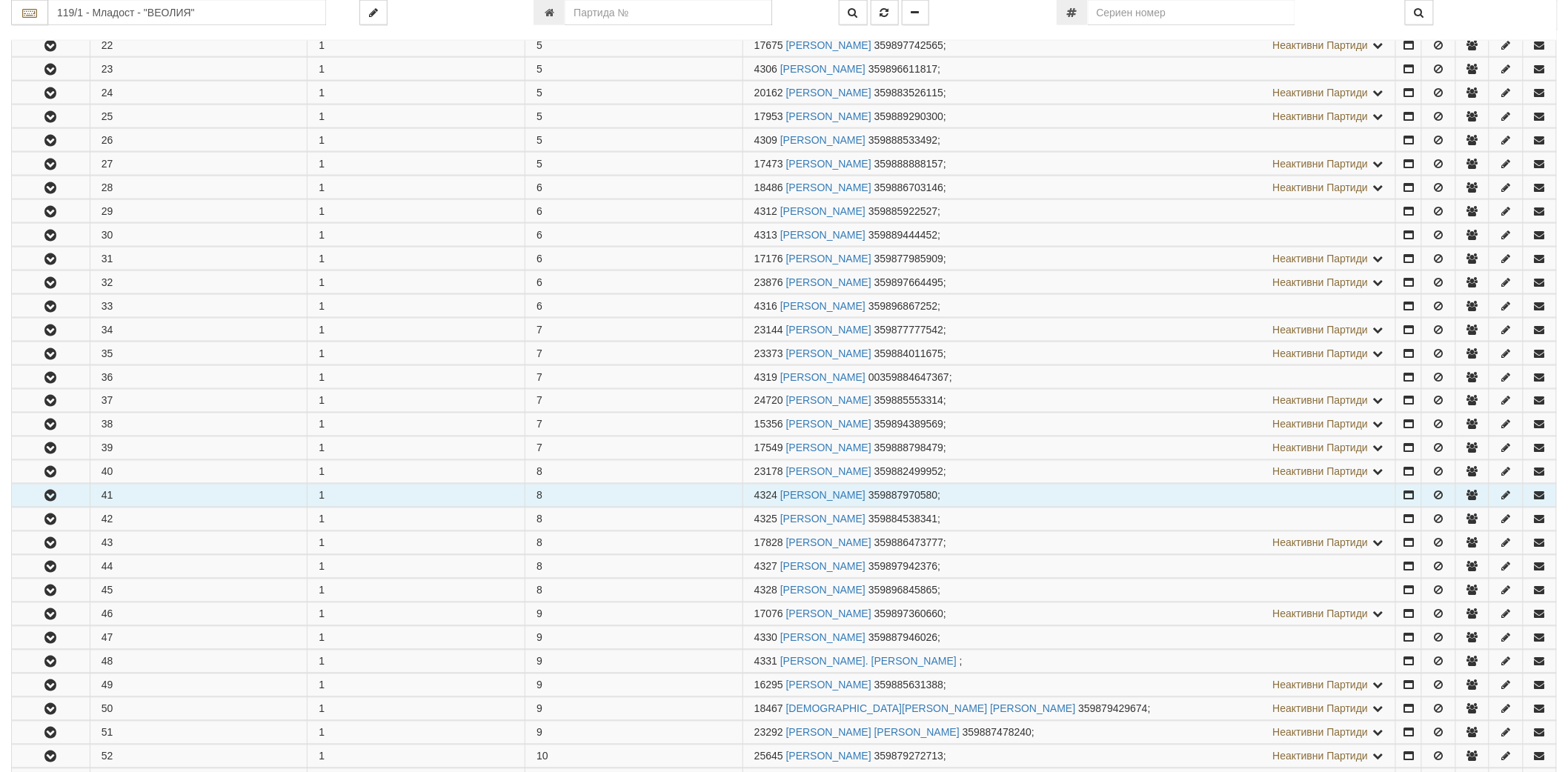
scroll to position [823, 0]
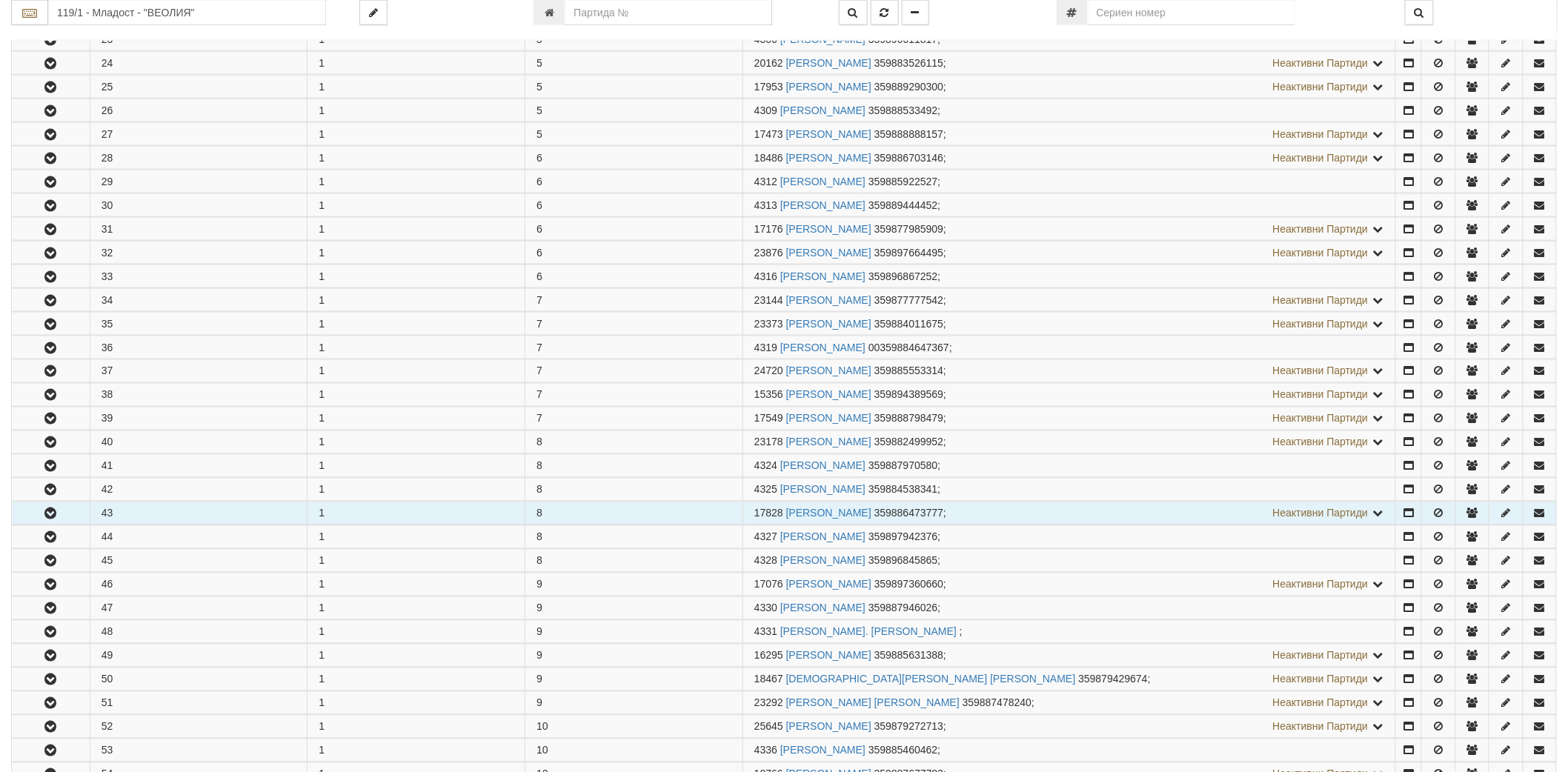
click at [41, 509] on button "button" at bounding box center [50, 513] width 78 height 22
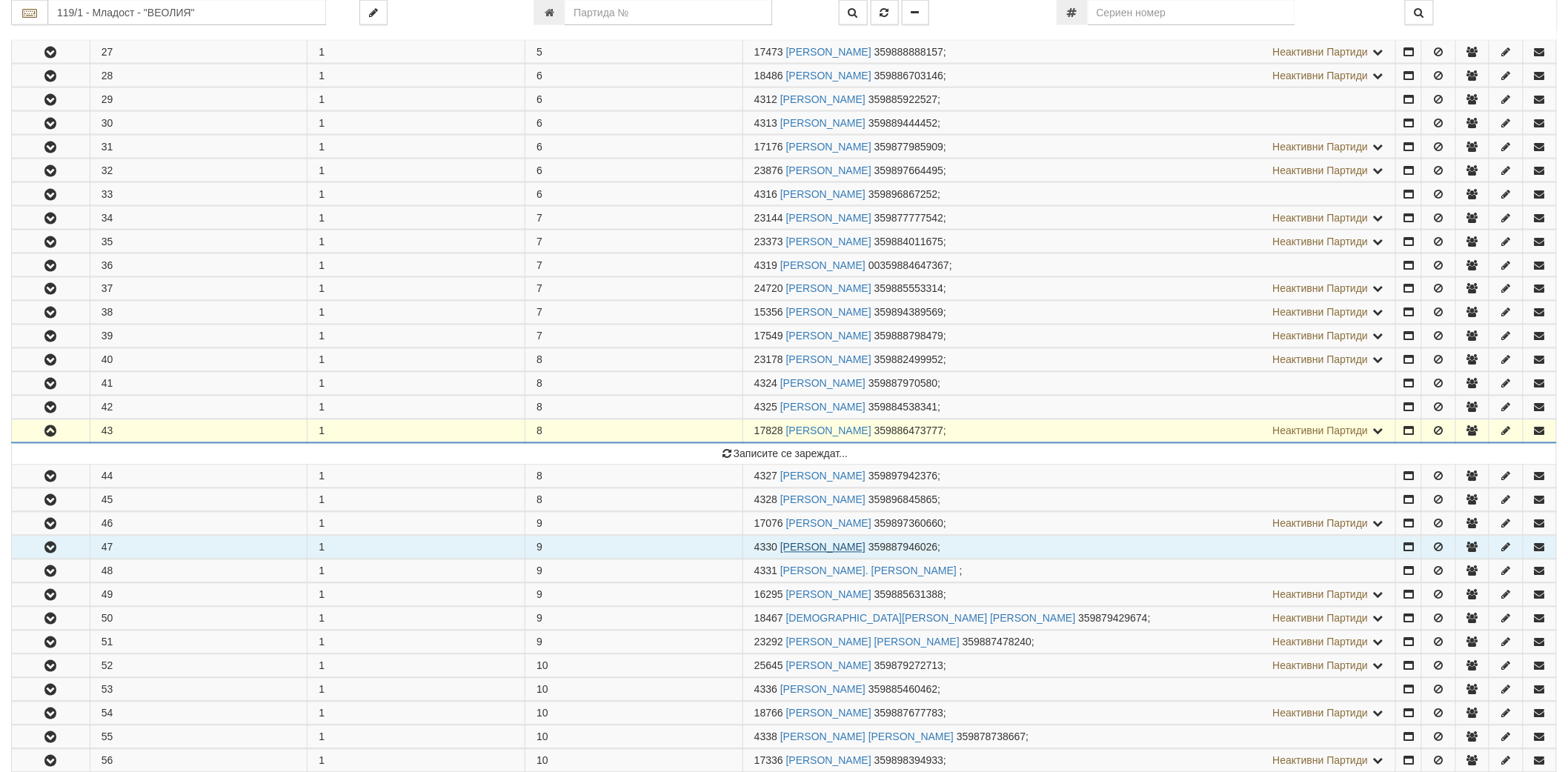
scroll to position [988, 0]
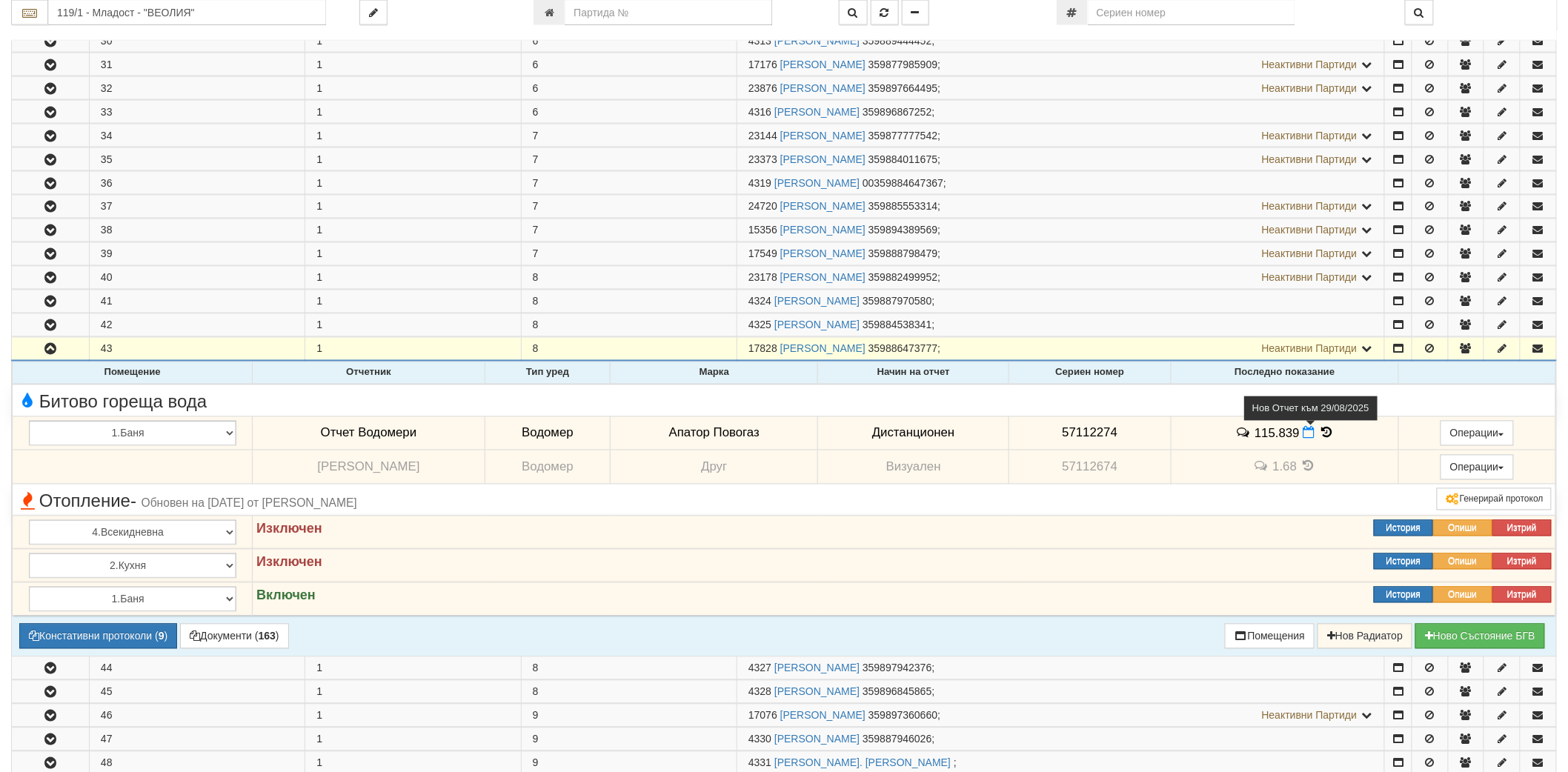
click at [1304, 438] on icon at bounding box center [1310, 433] width 12 height 12
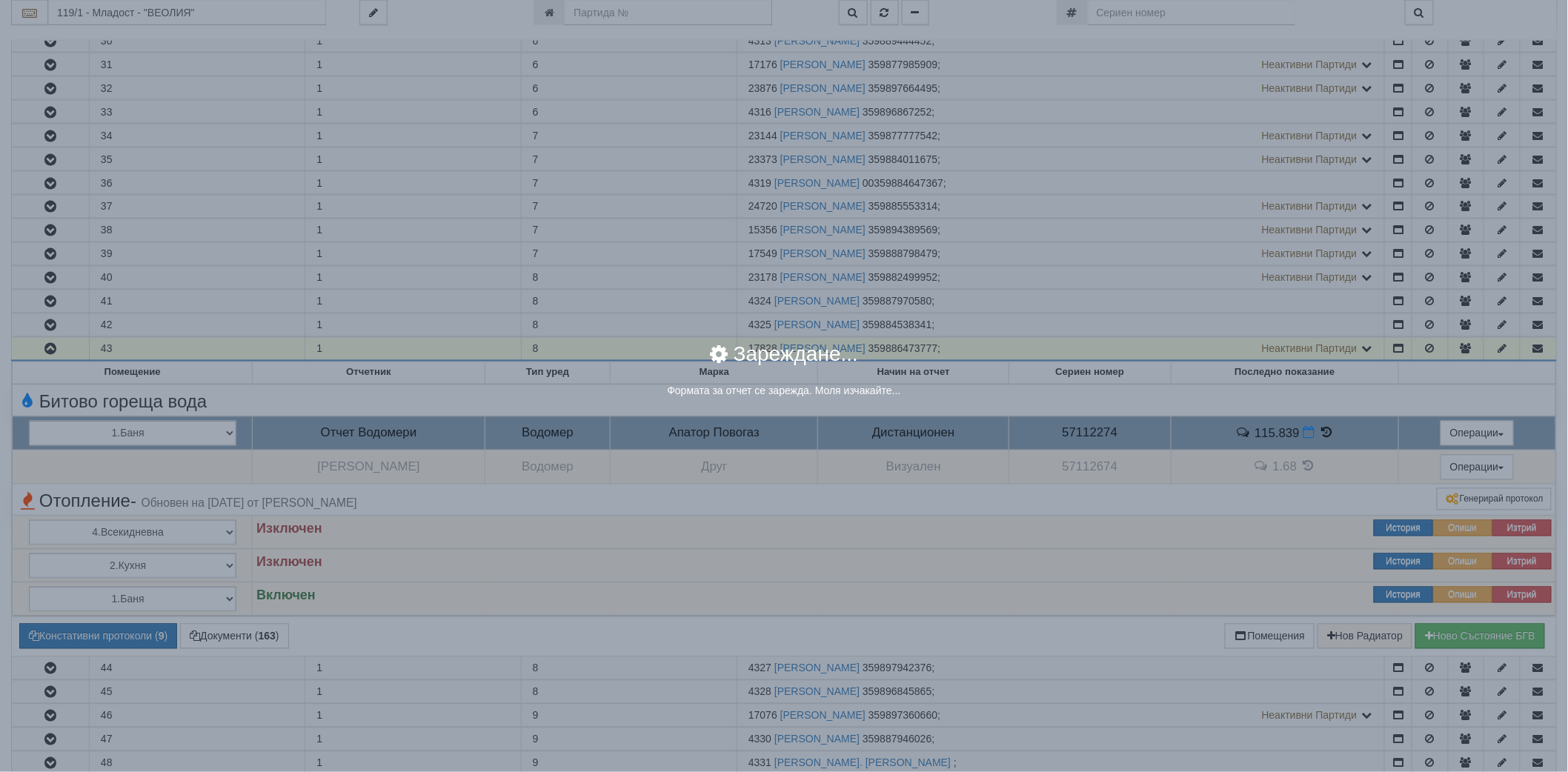
select select "8ac75930-9bfd-e511-80be-8d5a1dced85a"
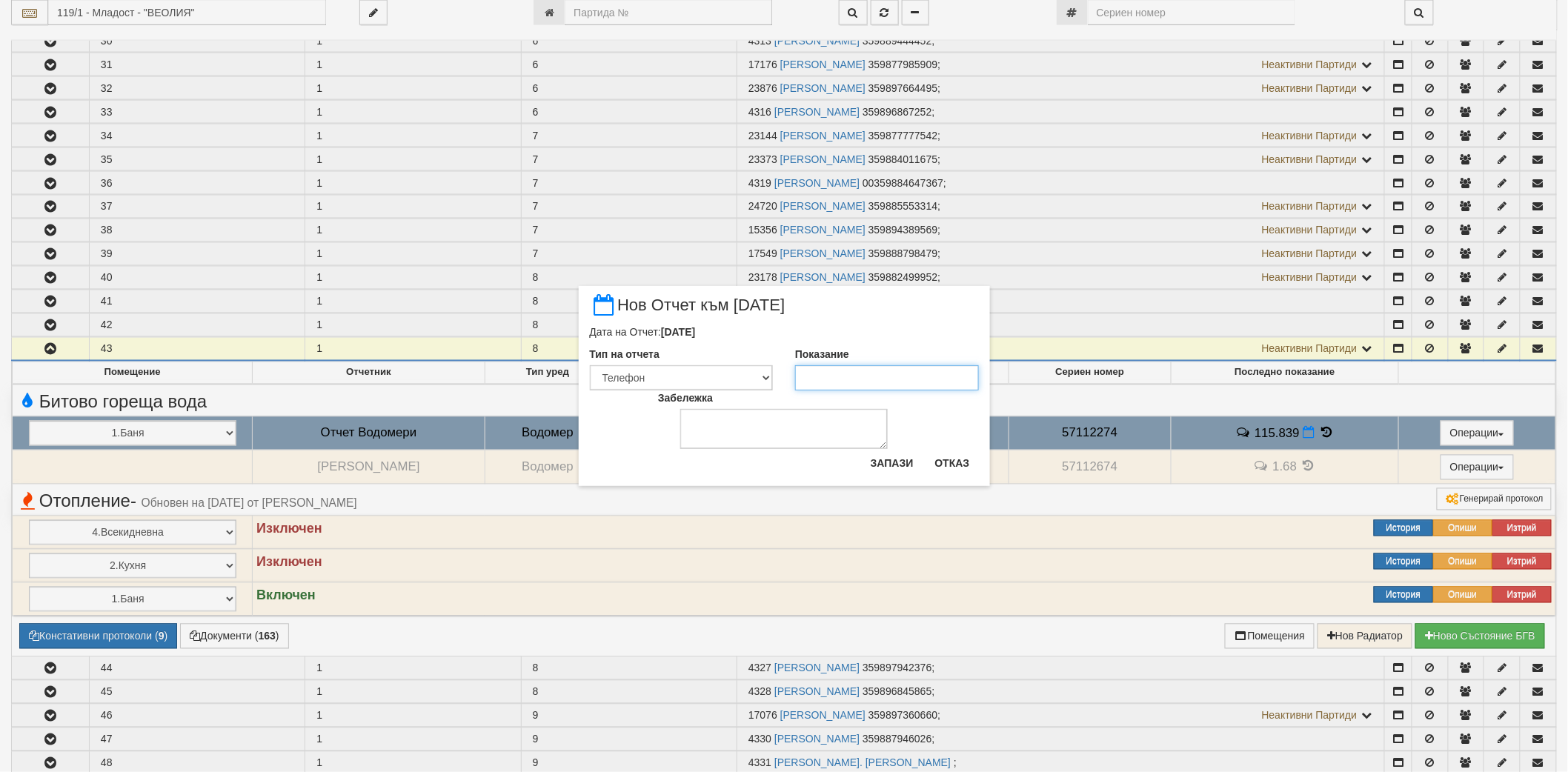
click at [848, 380] on input "Показание" at bounding box center [886, 378] width 184 height 26
type input "116.9"
click at [903, 467] on button "Запази" at bounding box center [892, 463] width 61 height 24
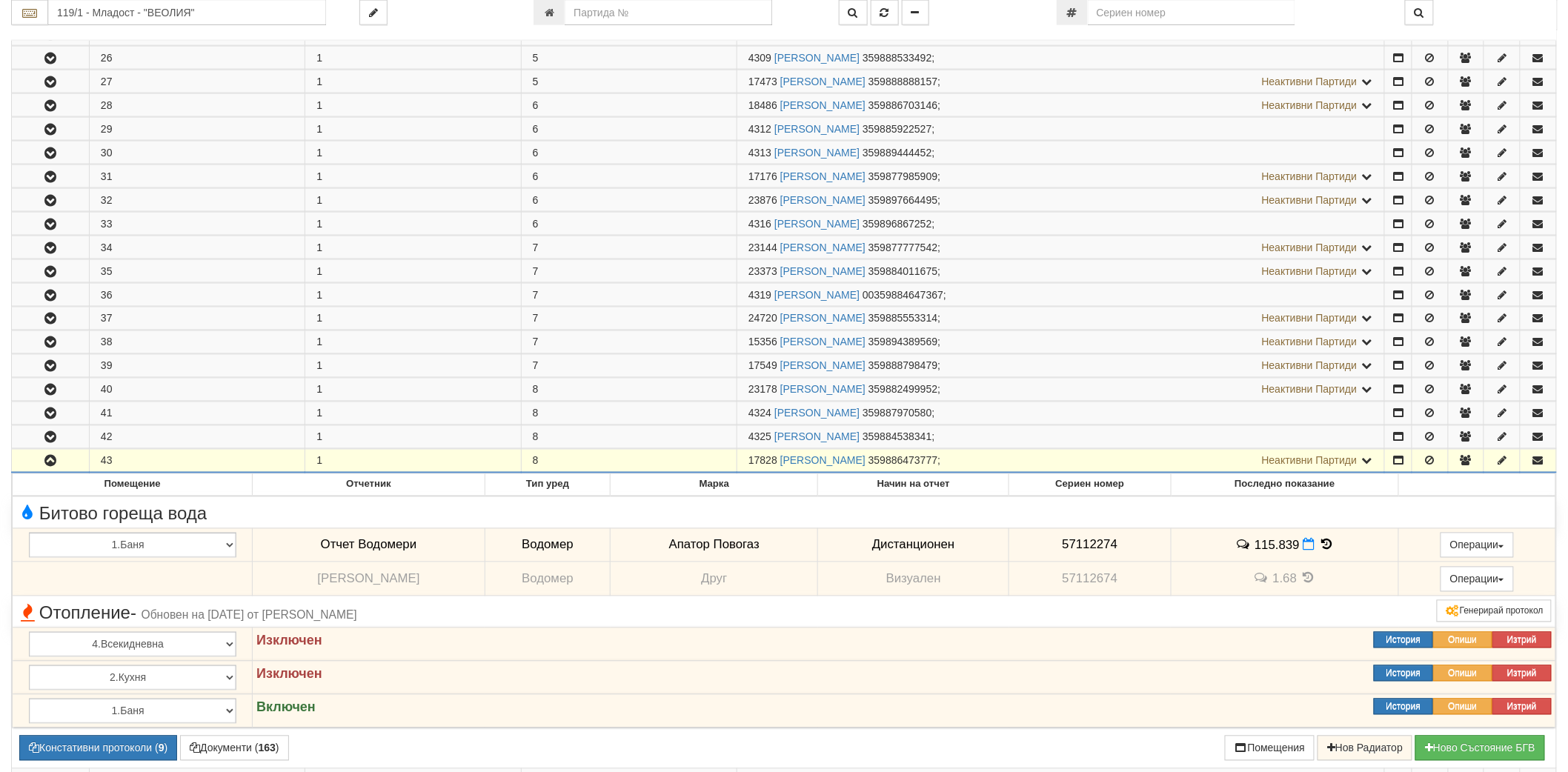
scroll to position [823, 0]
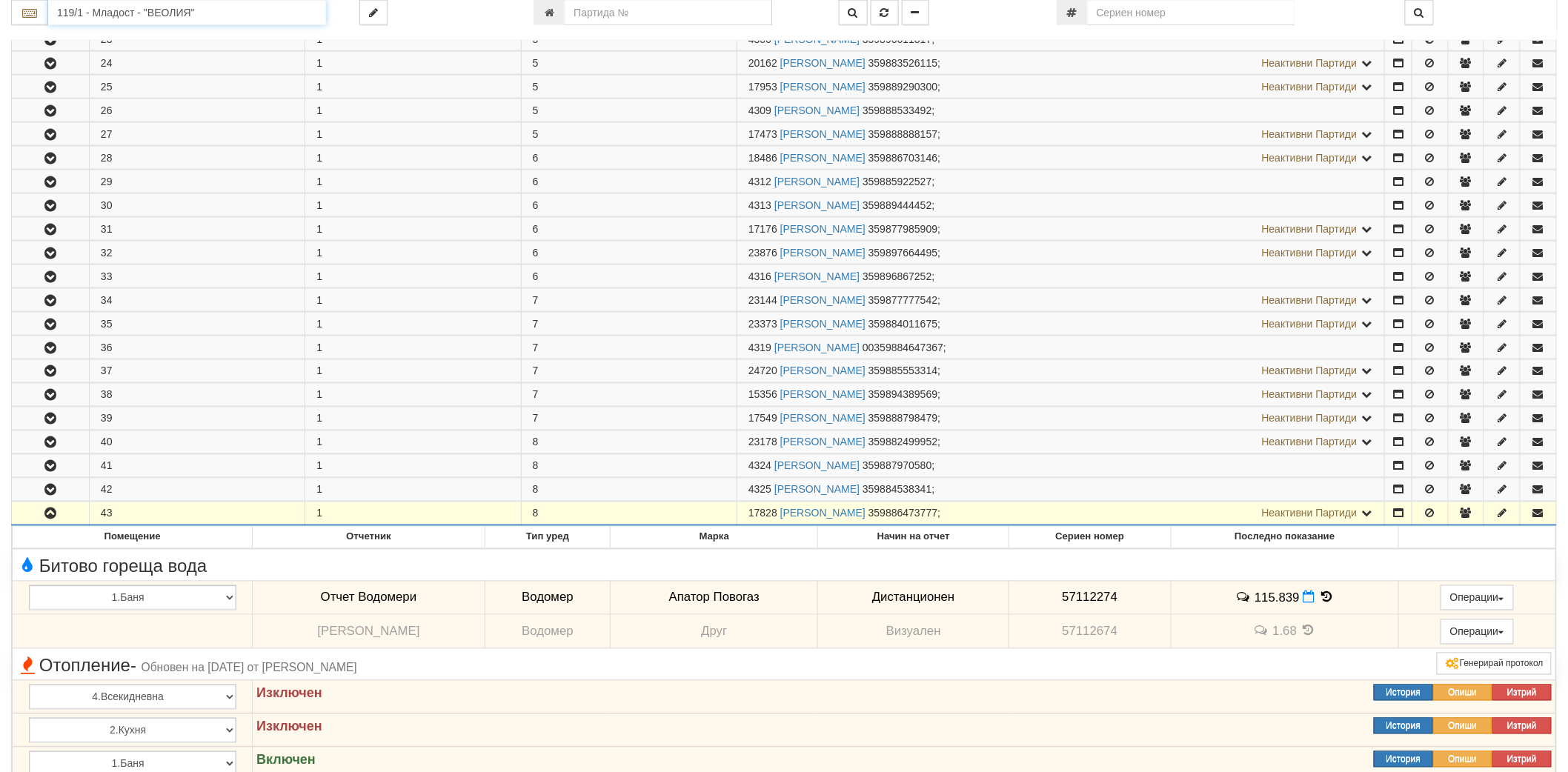
click at [202, 16] on input "119/1 - Младост - "ВЕОЛИЯ"" at bounding box center [188, 12] width 278 height 26
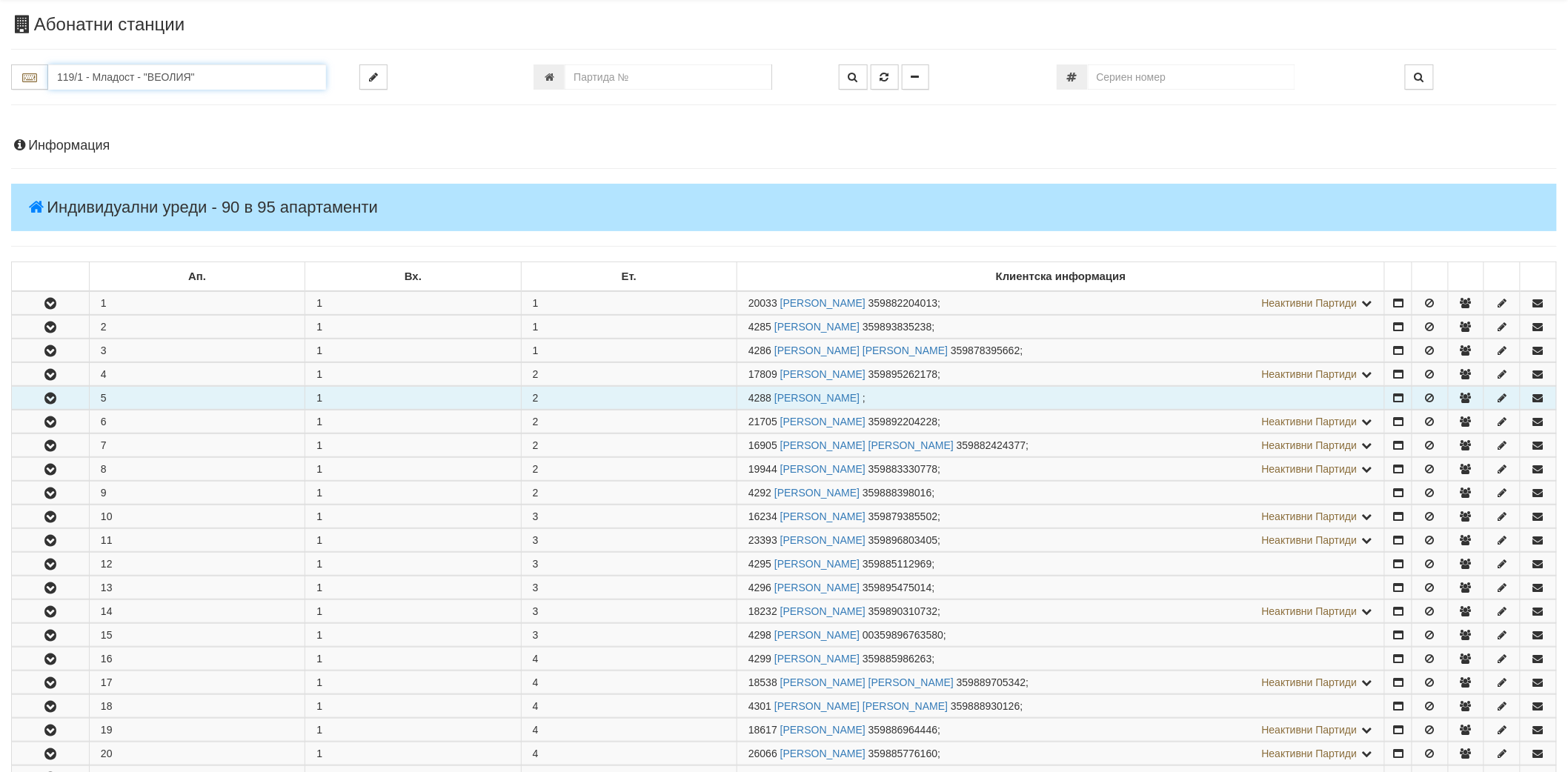
scroll to position [0, 0]
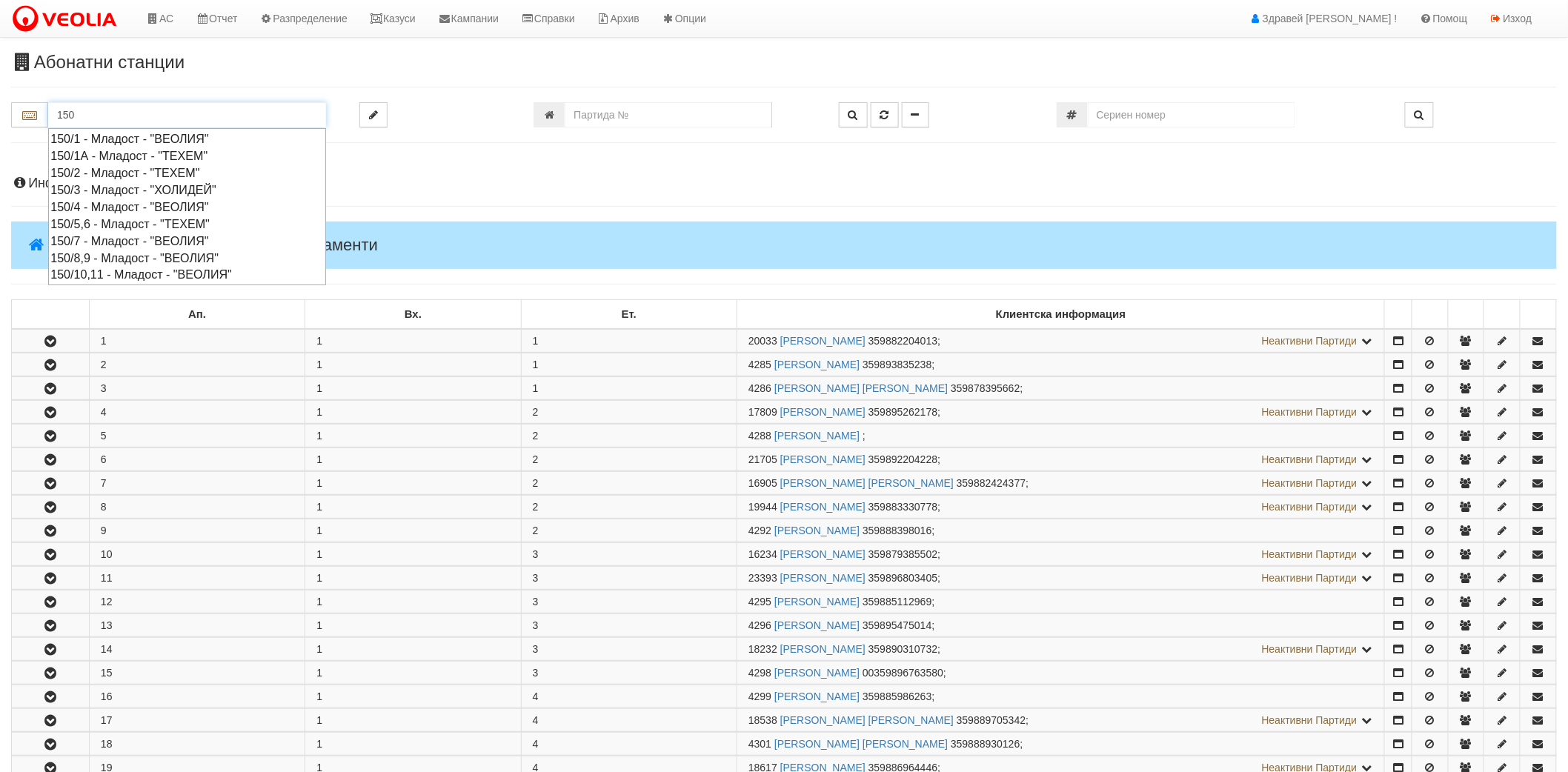
click at [109, 206] on div "150/4 - Младост - "ВЕОЛИЯ"" at bounding box center [187, 207] width 273 height 17
type input "150/4 - Младост - "ВЕОЛИЯ""
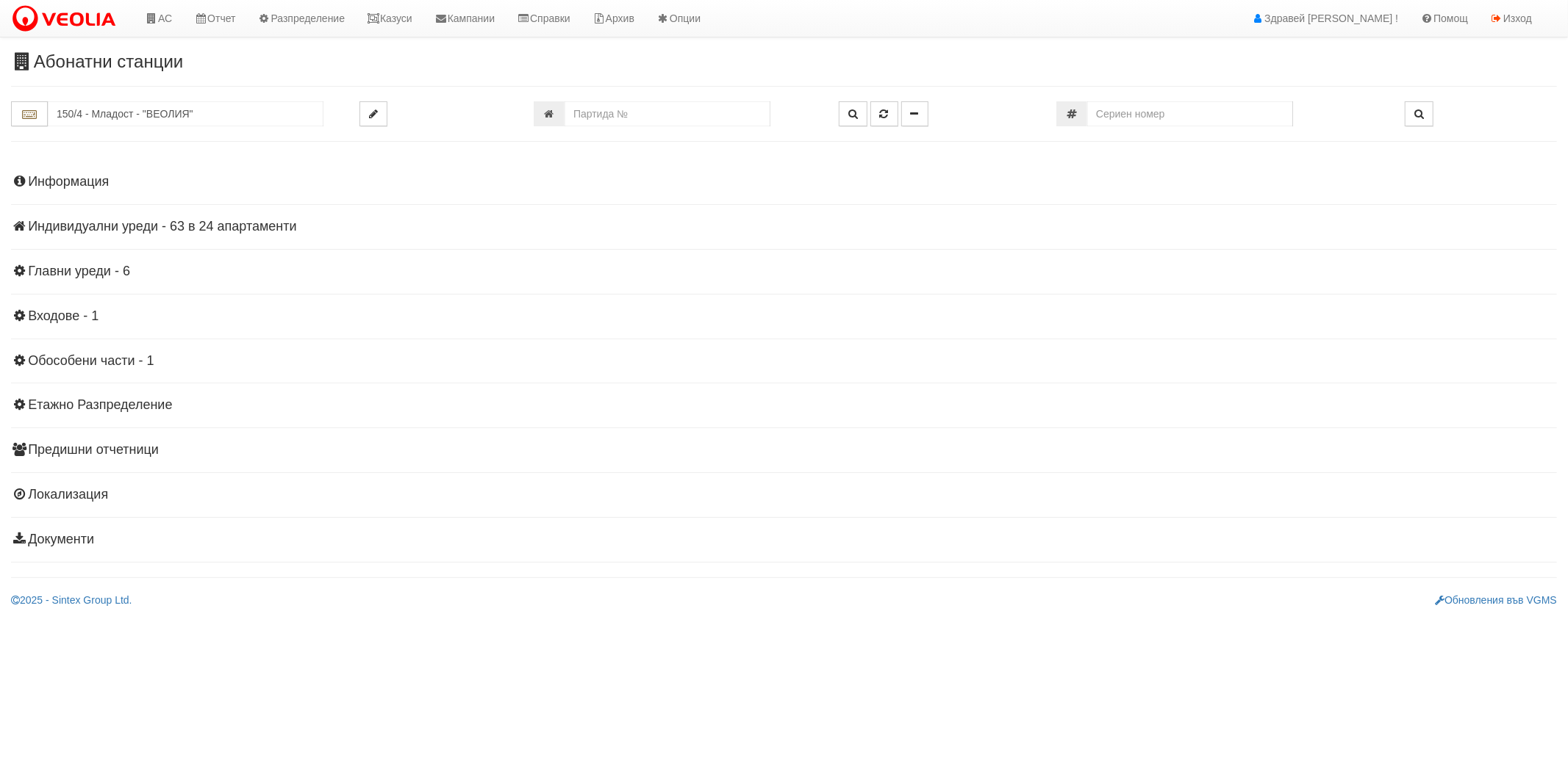
click at [141, 224] on h4 "Индивидуални уреди - 63 в 24 апартаменти" at bounding box center [784, 227] width 1546 height 15
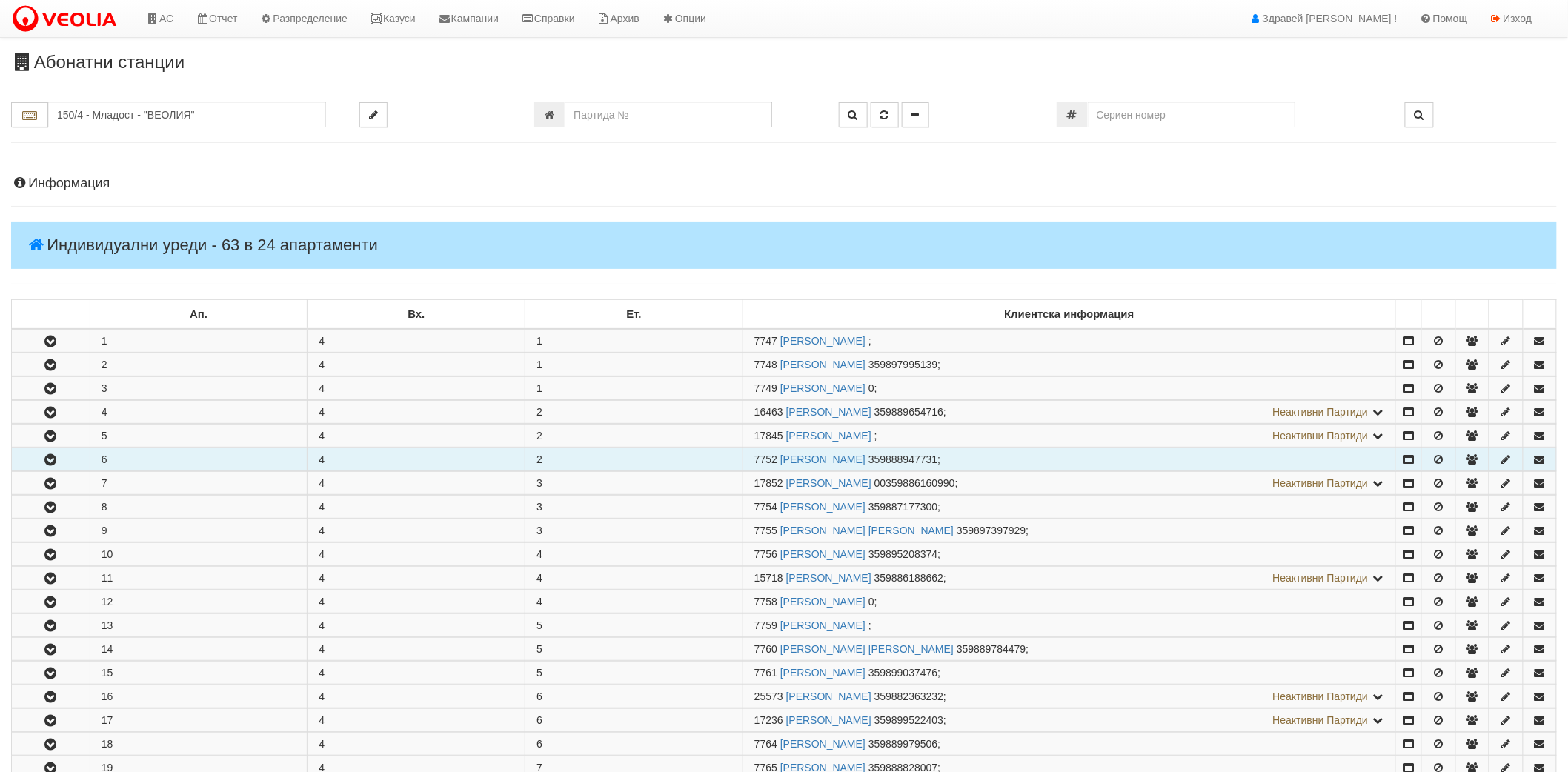
click at [63, 464] on button "button" at bounding box center [50, 459] width 78 height 22
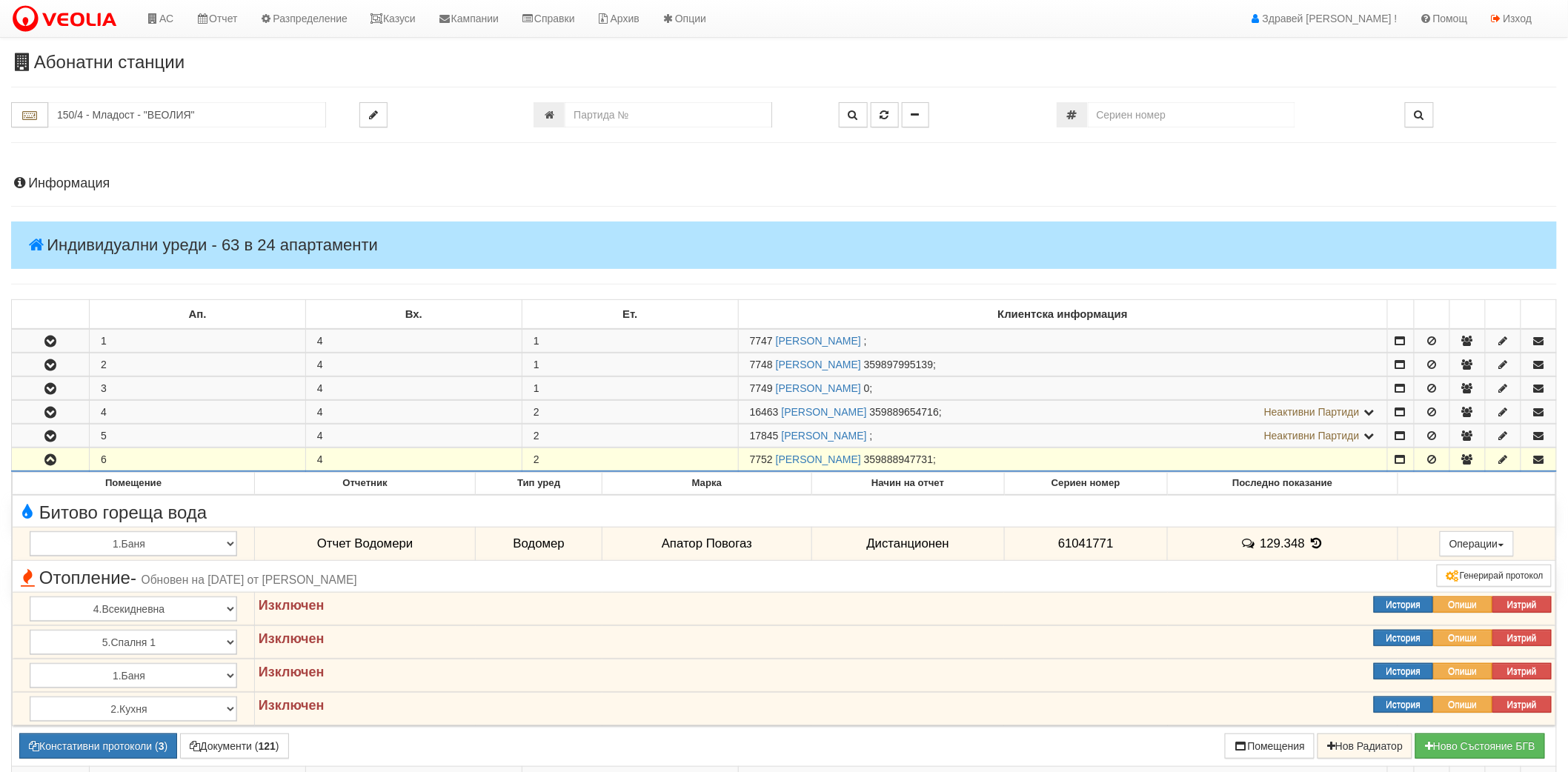
drag, startPoint x: 749, startPoint y: 462, endPoint x: 771, endPoint y: 463, distance: 22.0
click at [771, 463] on span "7752" at bounding box center [761, 459] width 23 height 12
copy span "7752"
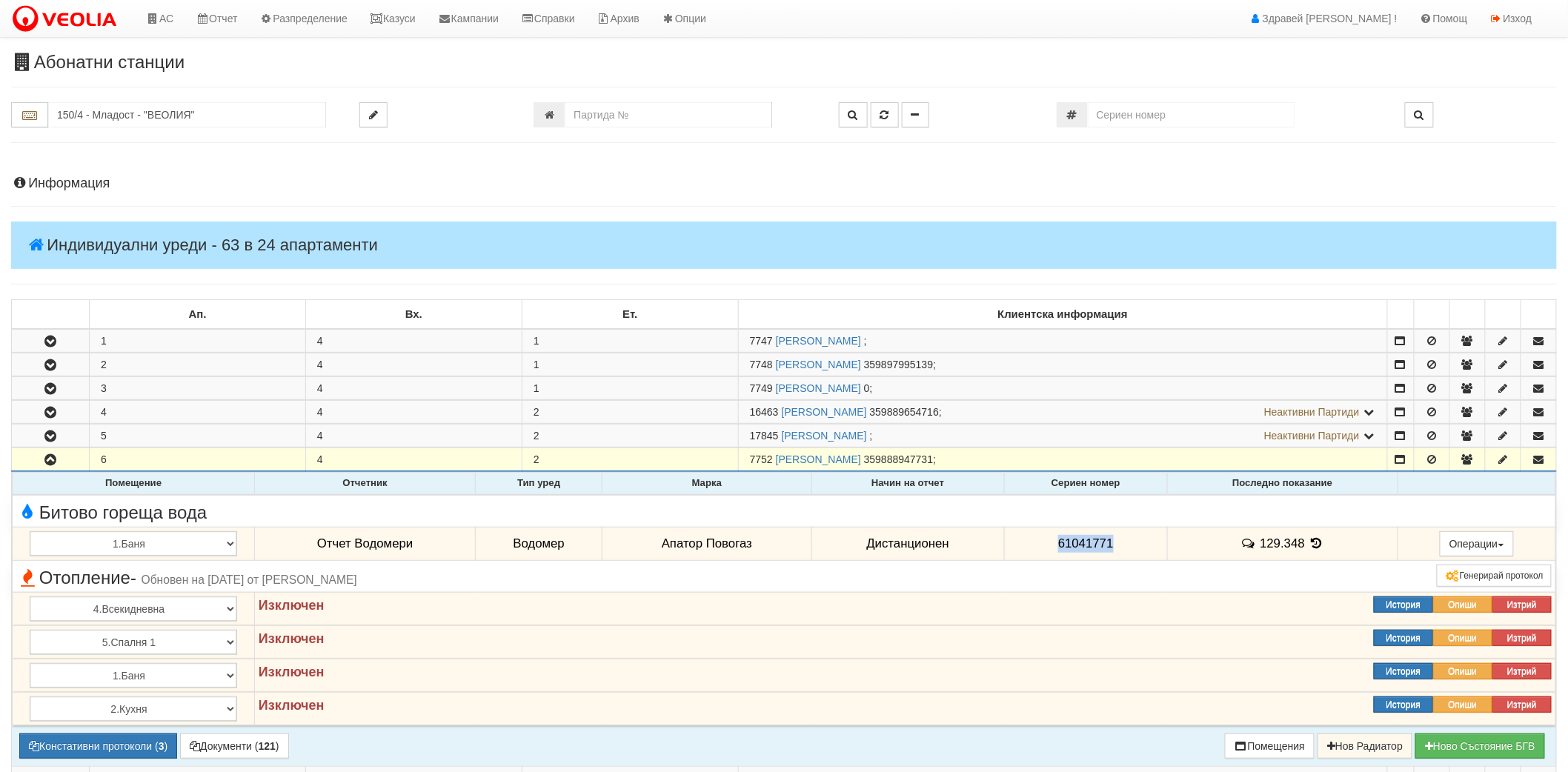
drag, startPoint x: 1049, startPoint y: 538, endPoint x: 1114, endPoint y: 546, distance: 65.5
click at [1114, 546] on td "61041771" at bounding box center [1086, 543] width 163 height 34
copy span "61041771"
drag, startPoint x: 1258, startPoint y: 544, endPoint x: 1302, endPoint y: 541, distance: 44.1
click at [1302, 541] on td "129.348" at bounding box center [1282, 543] width 230 height 34
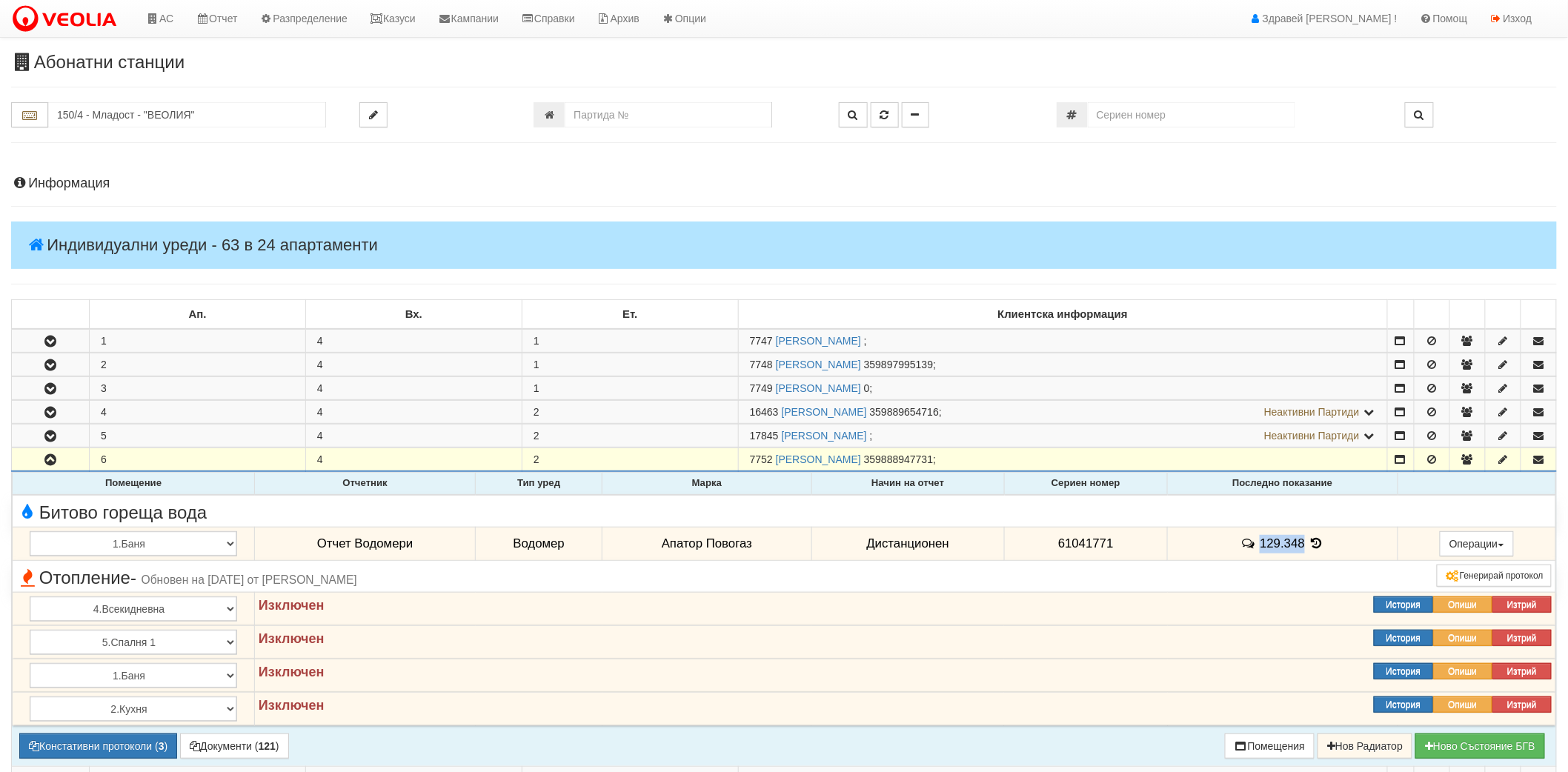
copy span "129.348"
